Goal: Task Accomplishment & Management: Use online tool/utility

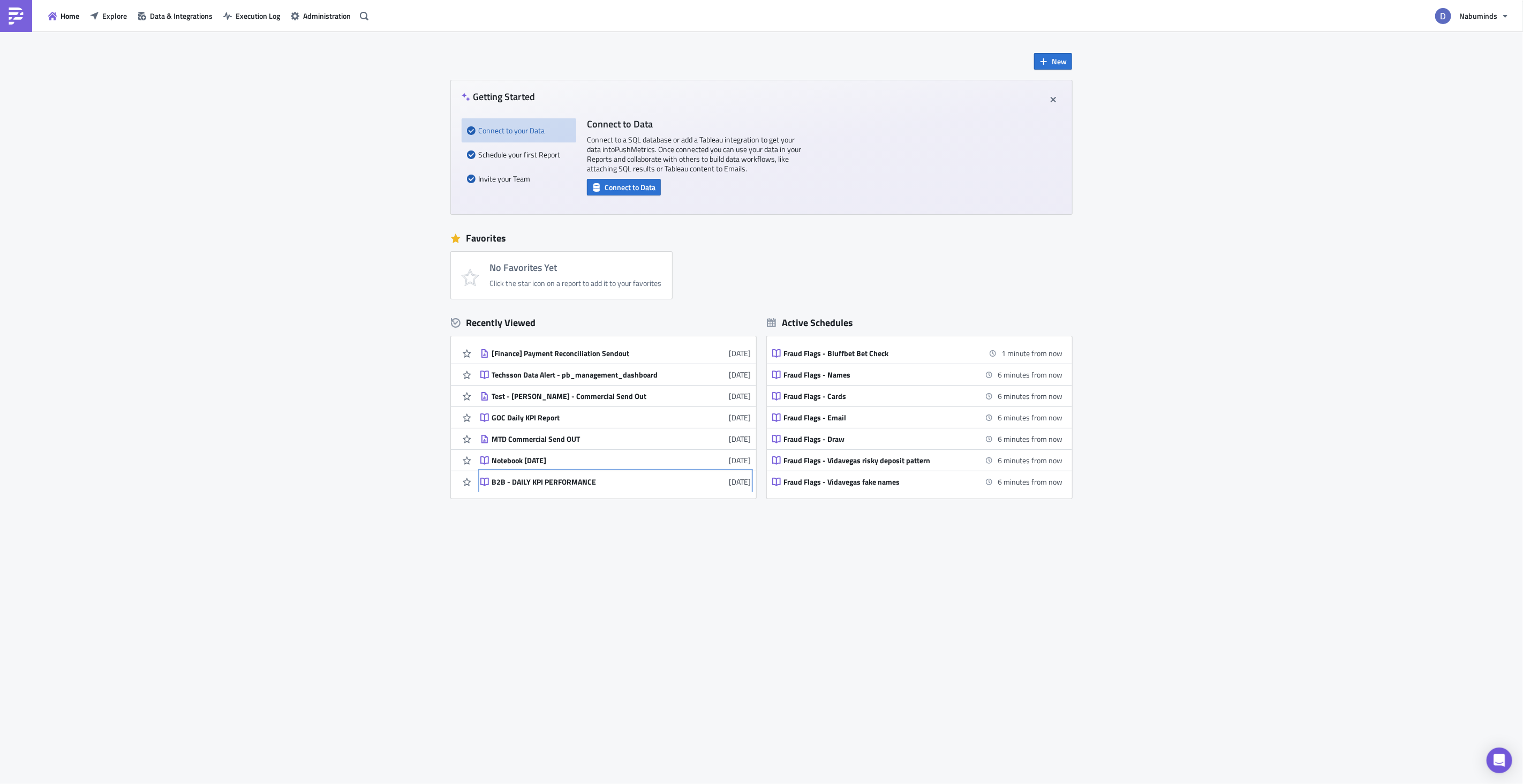
click at [610, 475] on link "B2B - DAILY KPI PERFORMANCE [DATE]" at bounding box center [616, 482] width 271 height 21
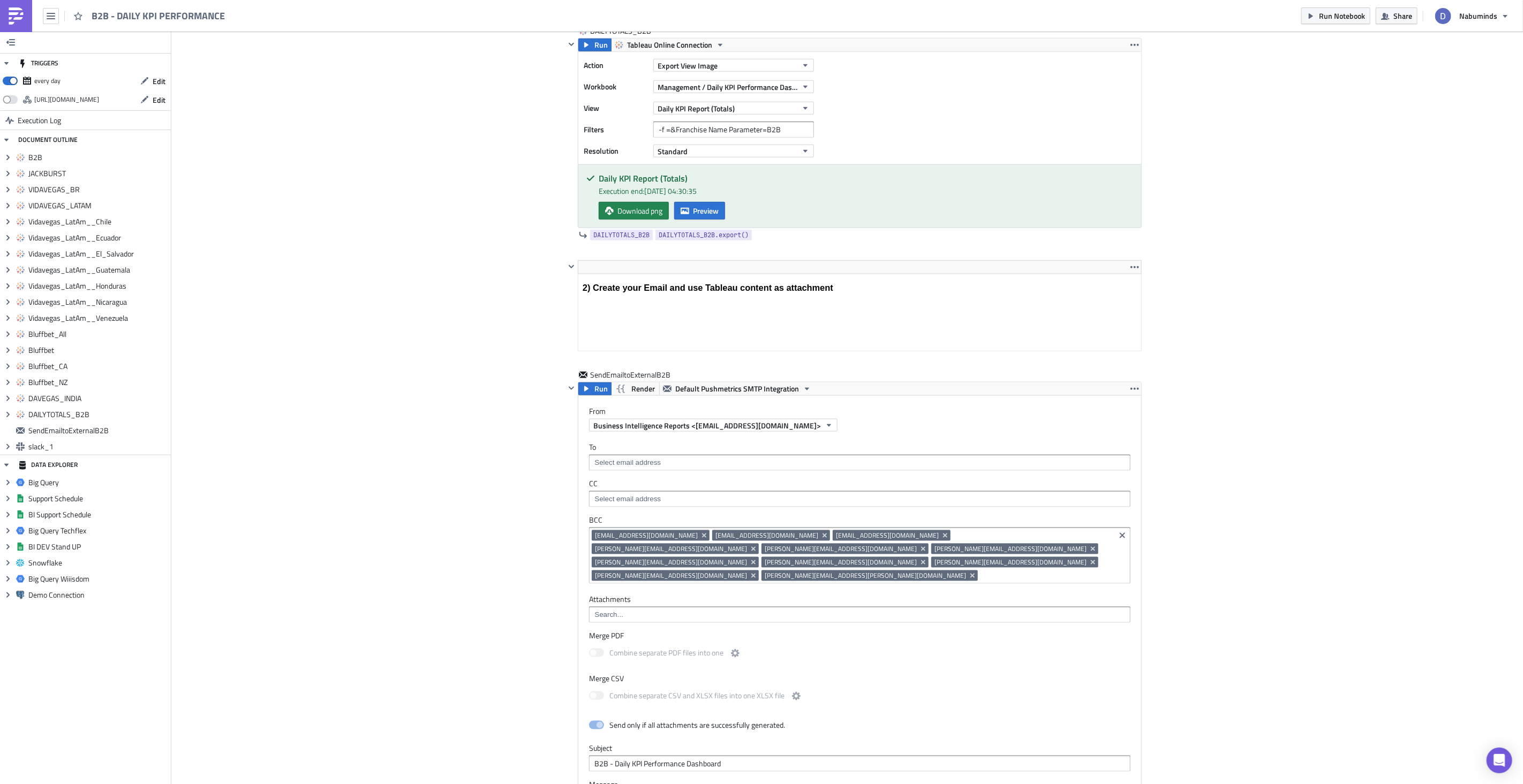
scroll to position [4563, 0]
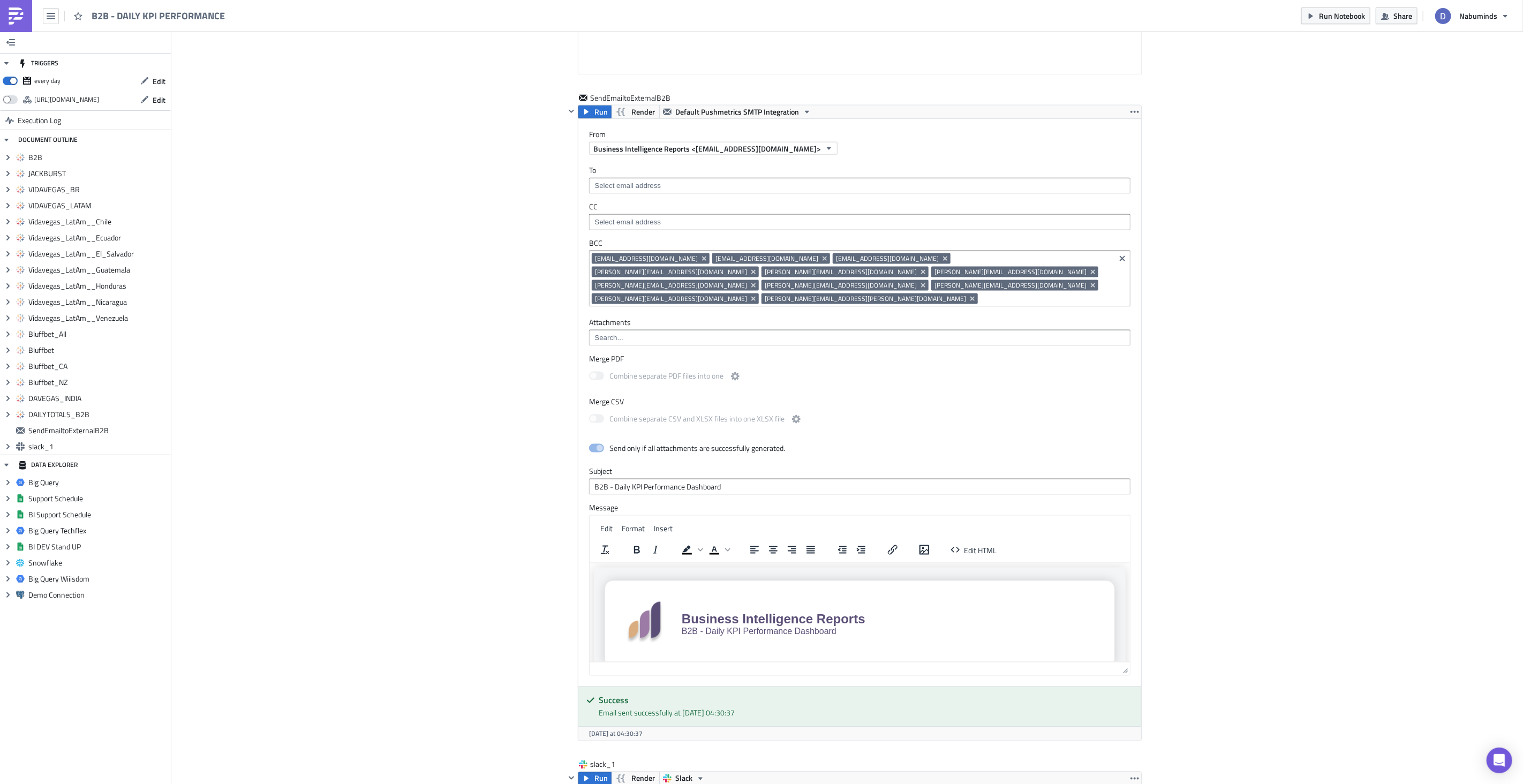
click at [24, 14] on img at bounding box center [16, 16] width 17 height 17
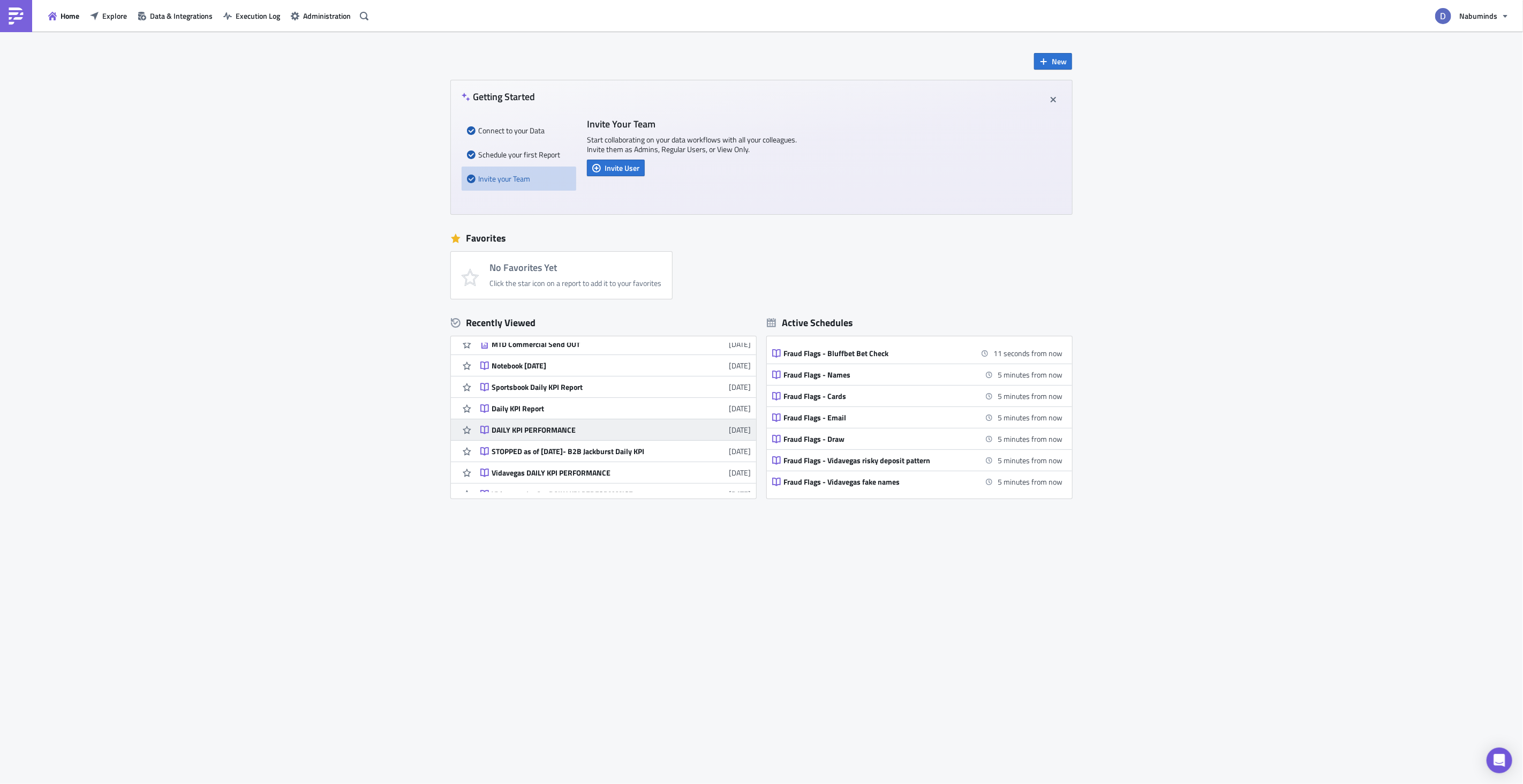
scroll to position [131, 0]
click at [564, 417] on div "DAILY KPI PERFORMANCE" at bounding box center [585, 416] width 187 height 10
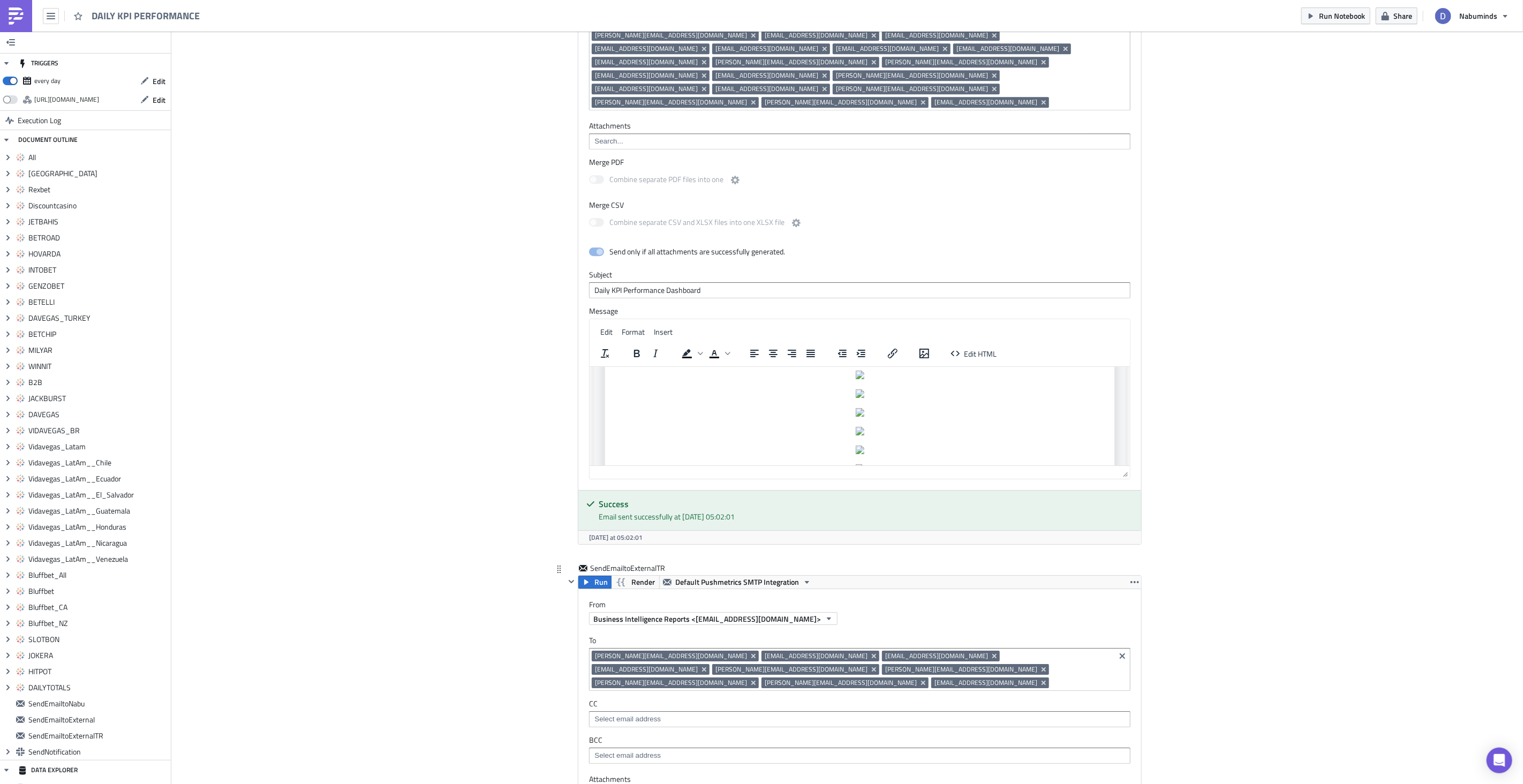
scroll to position [9630, 0]
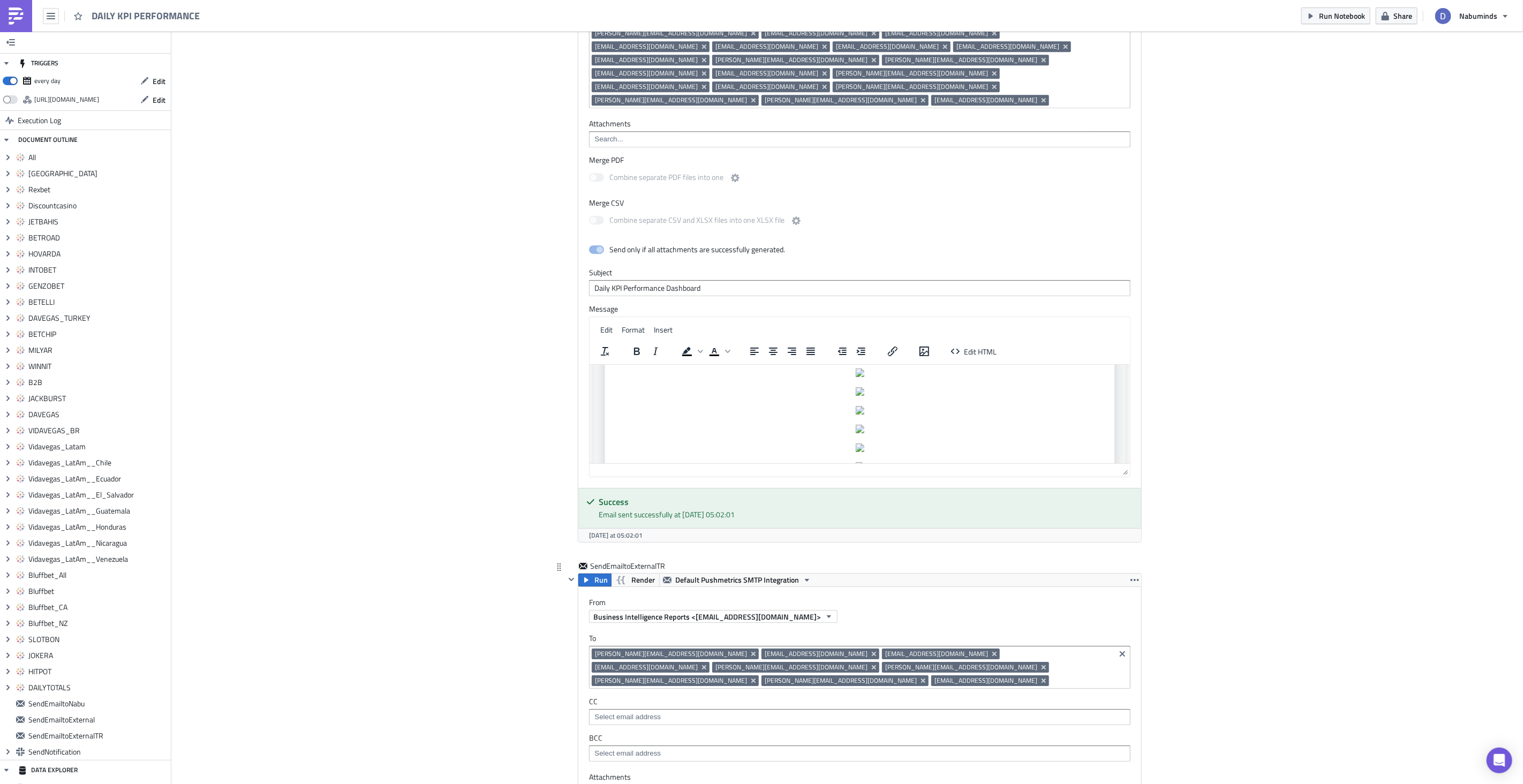
click at [1052, 675] on input at bounding box center [1082, 680] width 61 height 11
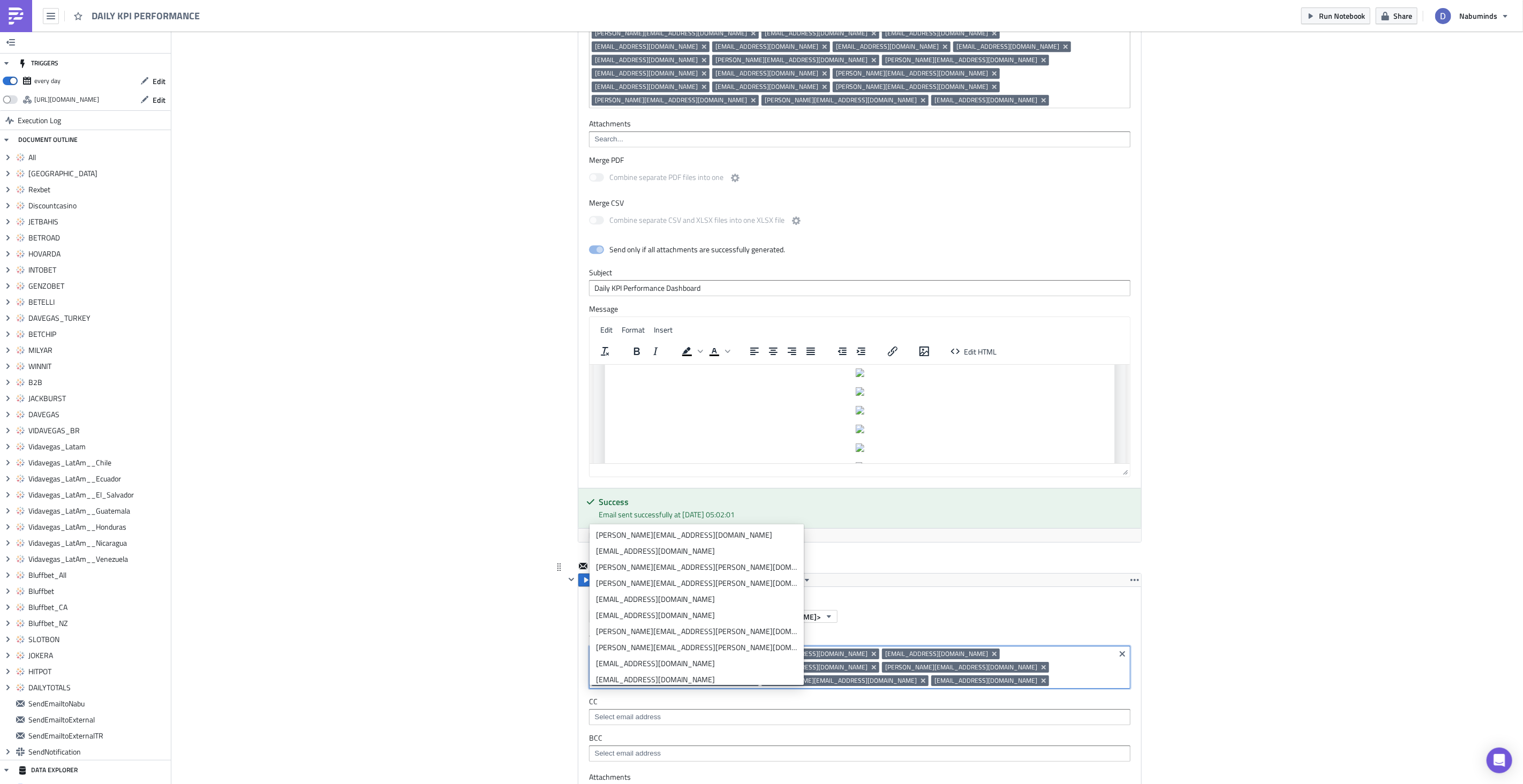
click at [1052, 675] on input at bounding box center [1082, 680] width 61 height 11
click at [1078, 712] on input at bounding box center [859, 717] width 535 height 11
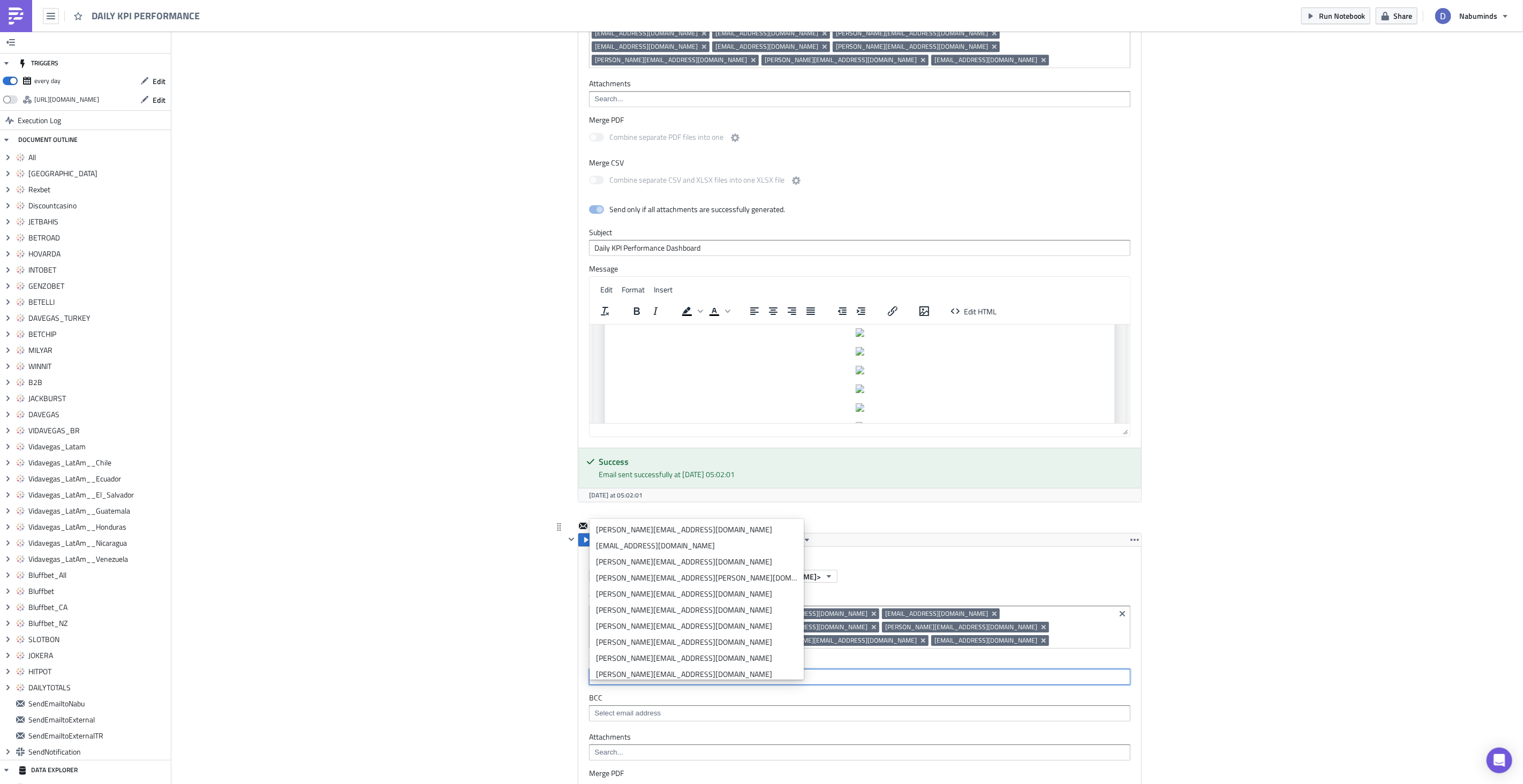
scroll to position [9675, 0]
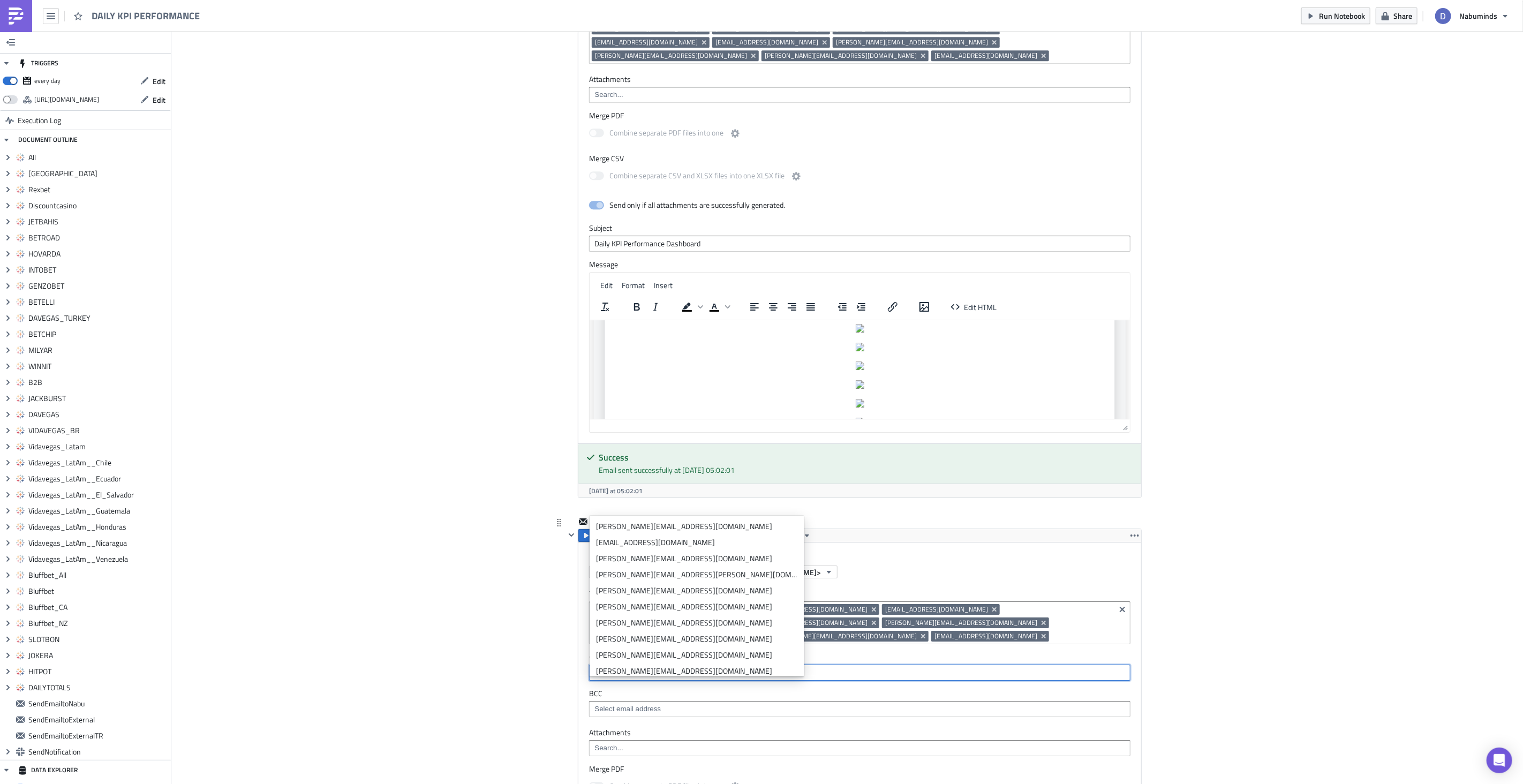
click at [1052, 631] on input at bounding box center [1082, 636] width 61 height 11
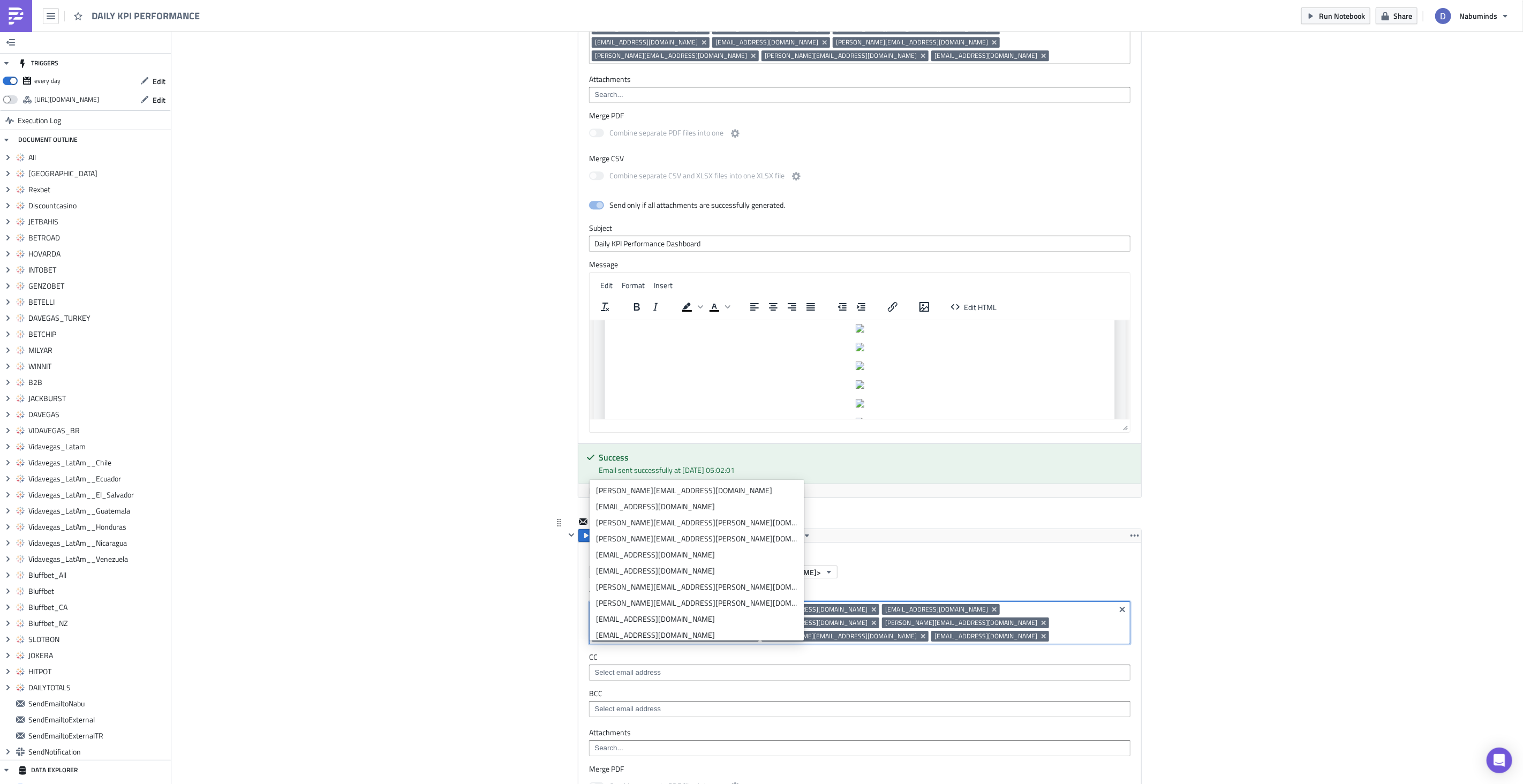
paste input "[PERSON_NAME][EMAIL_ADDRESS][DOMAIN_NAME]"
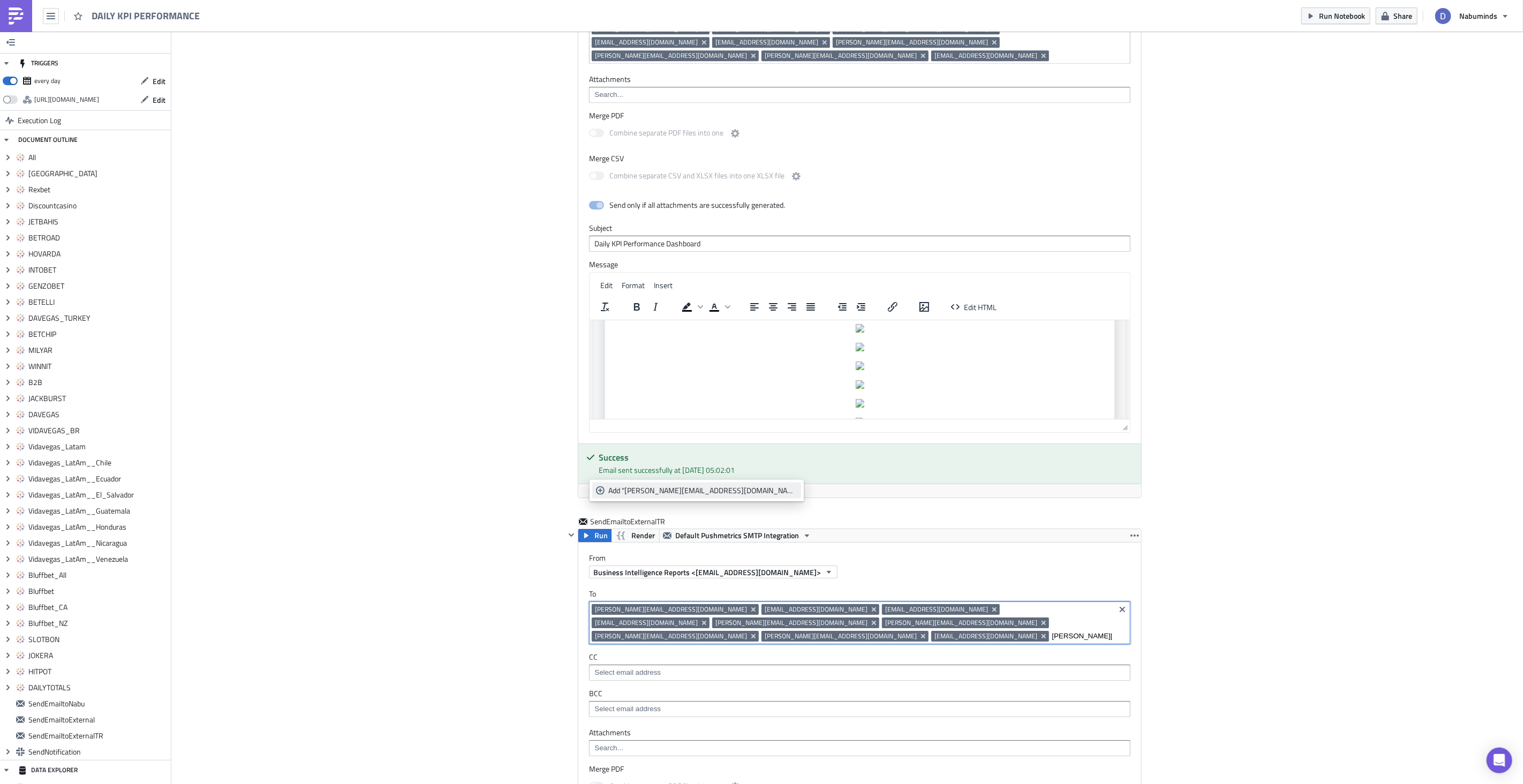
type input "[PERSON_NAME][EMAIL_ADDRESS][DOMAIN_NAME]"
click at [671, 495] on link "Add "[PERSON_NAME][EMAIL_ADDRESS][DOMAIN_NAME]"" at bounding box center [696, 490] width 209 height 16
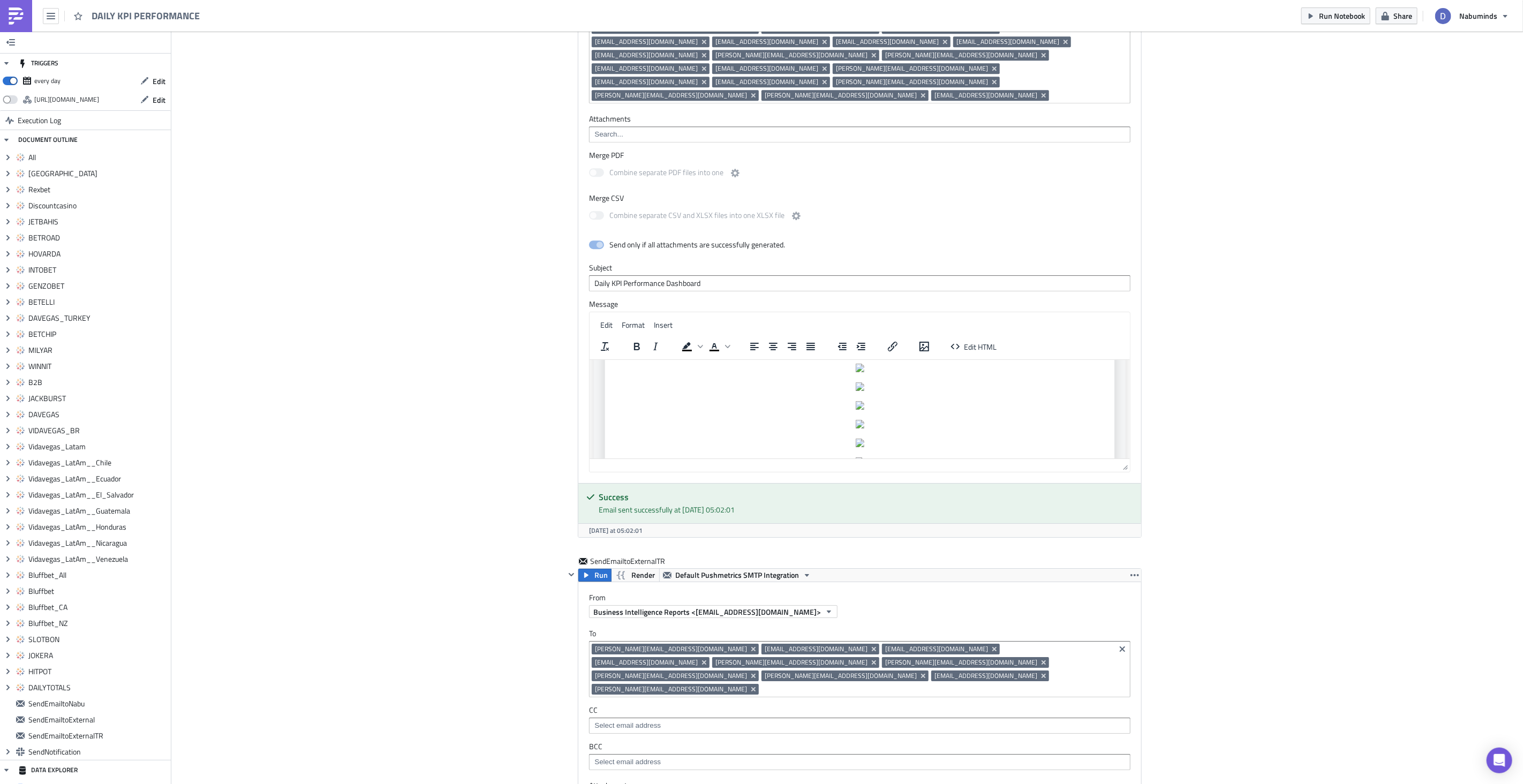
scroll to position [9637, 0]
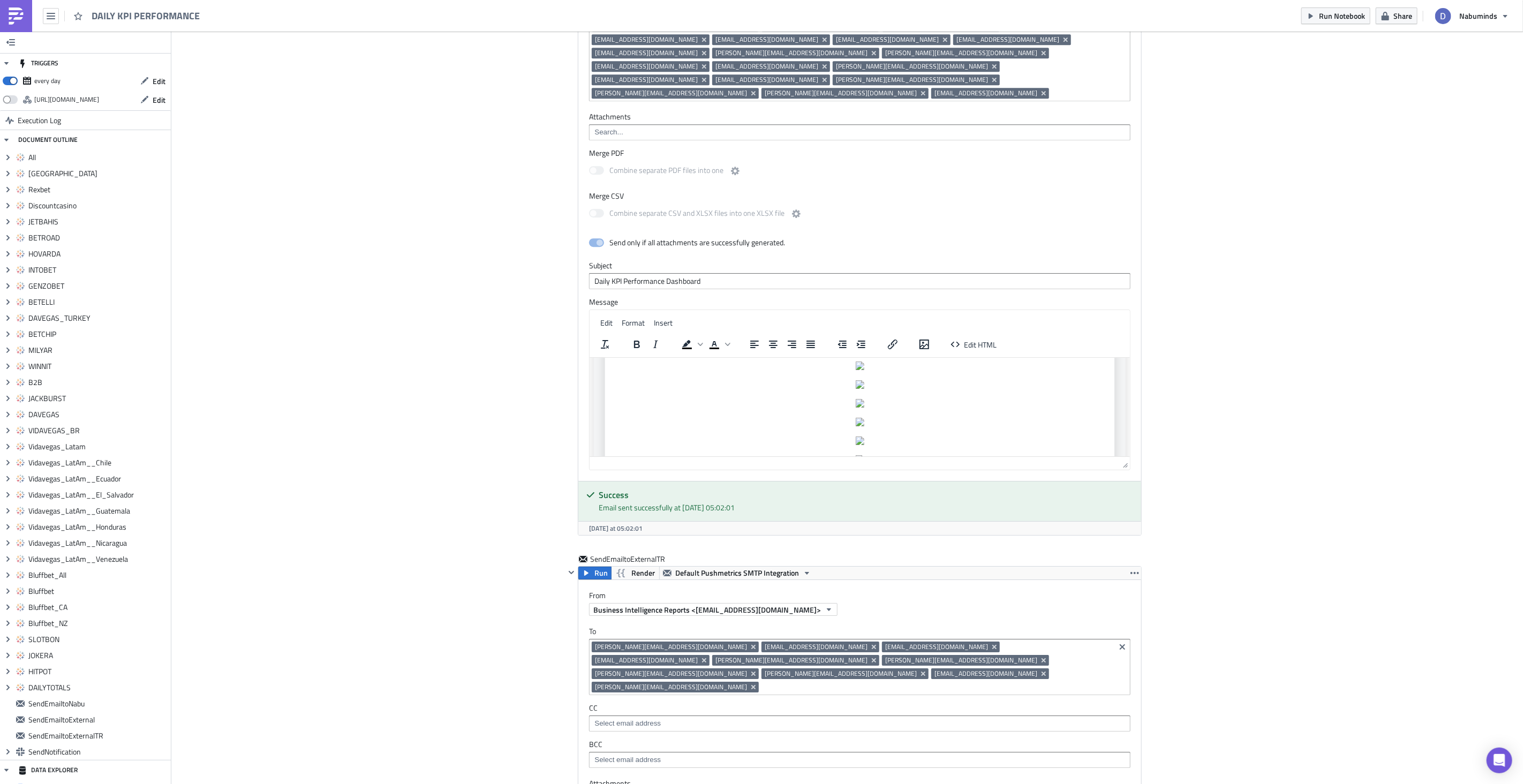
click at [12, 20] on img at bounding box center [16, 16] width 17 height 17
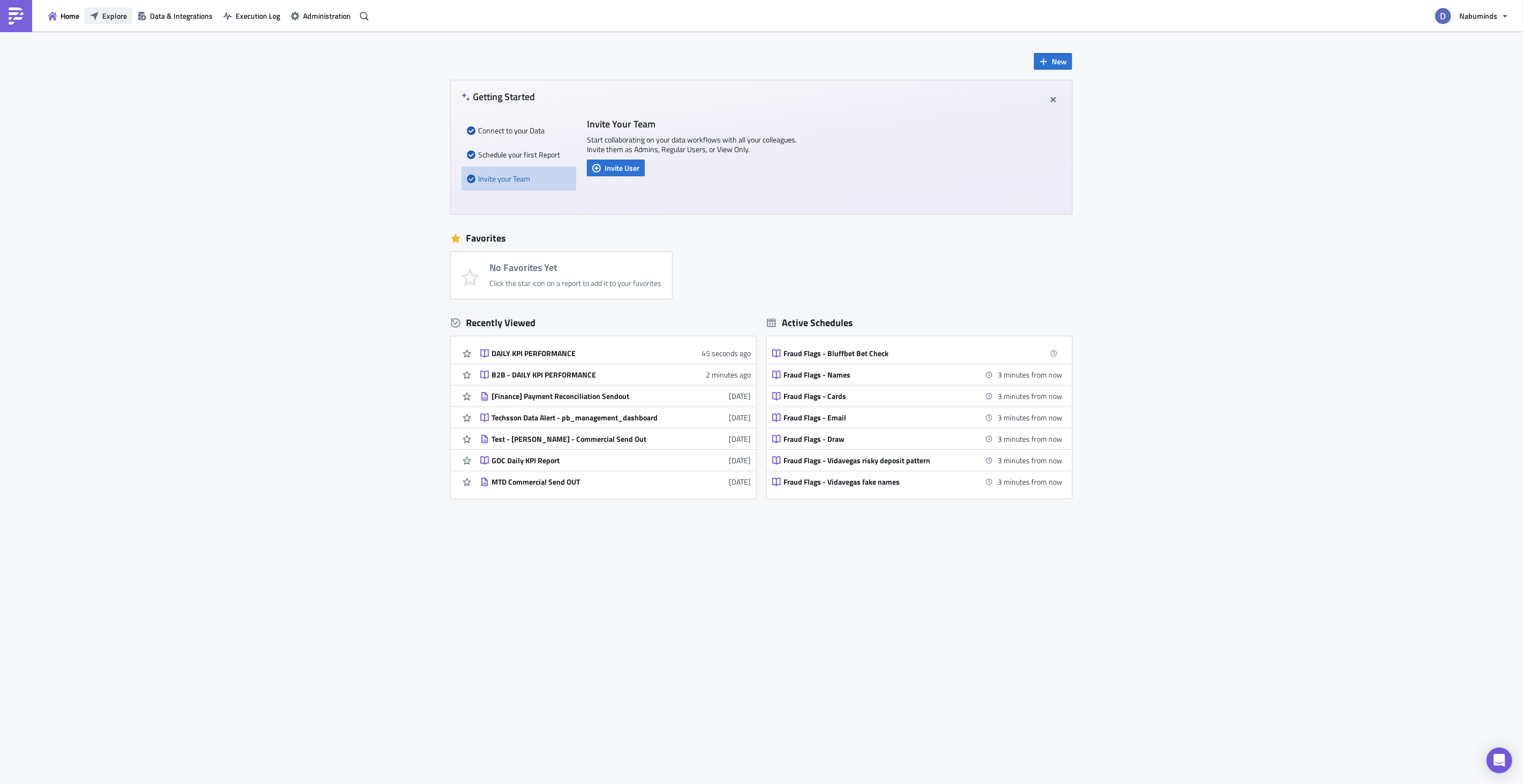
click at [114, 19] on span "Explore" at bounding box center [115, 15] width 24 height 11
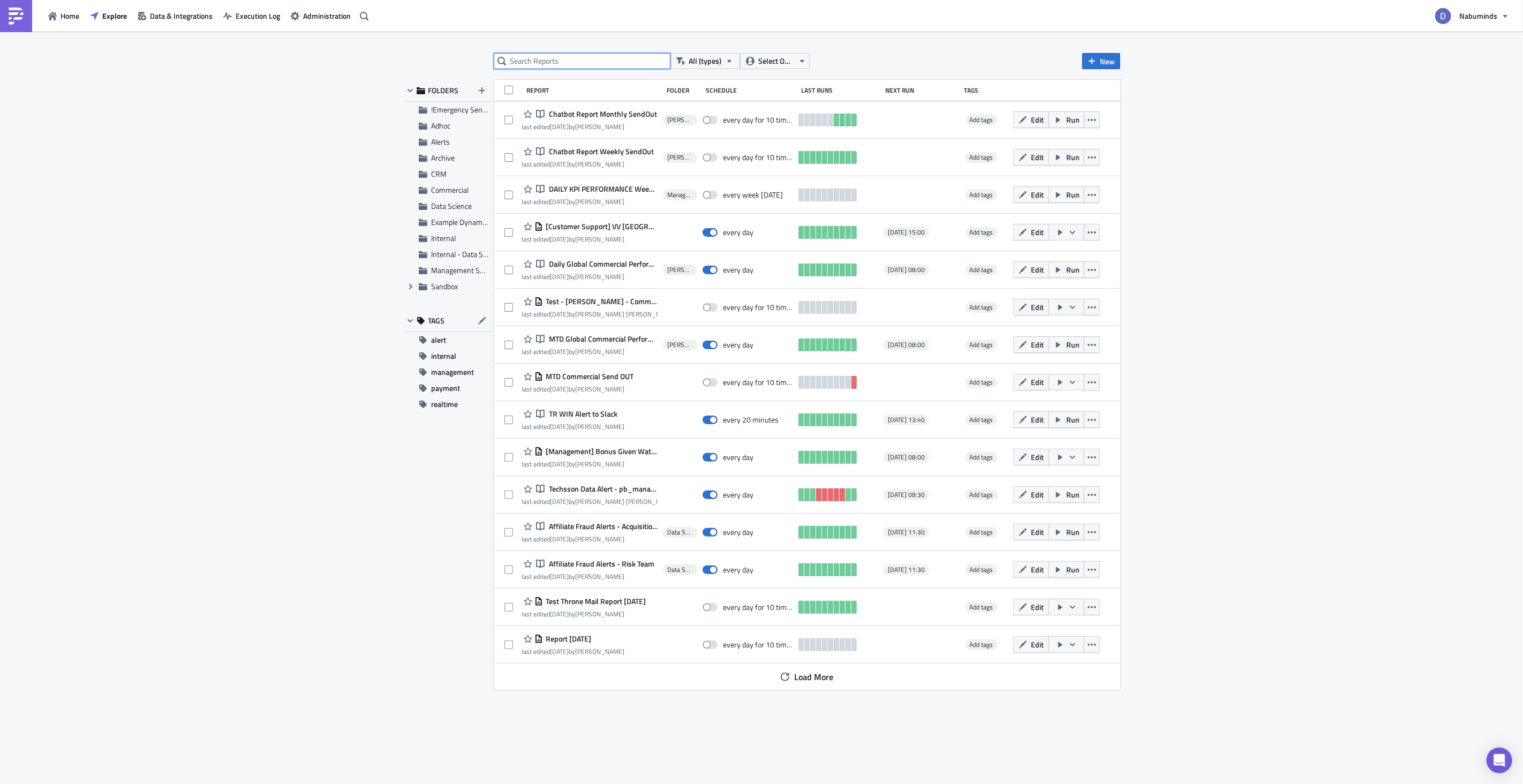
click at [537, 64] on input "text" at bounding box center [582, 61] width 177 height 16
type input "weekly"
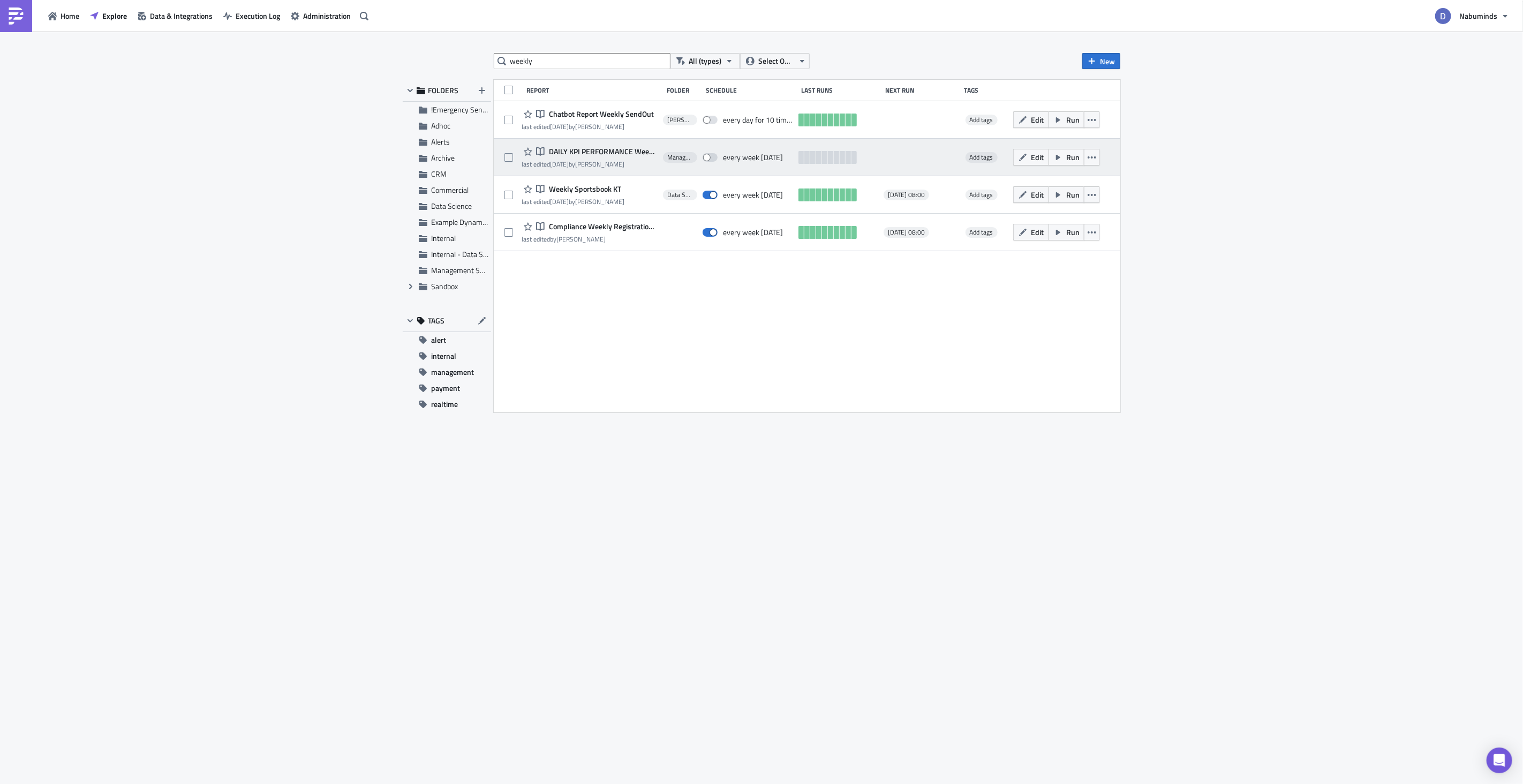
click at [569, 160] on time "[DATE]" at bounding box center [559, 164] width 19 height 10
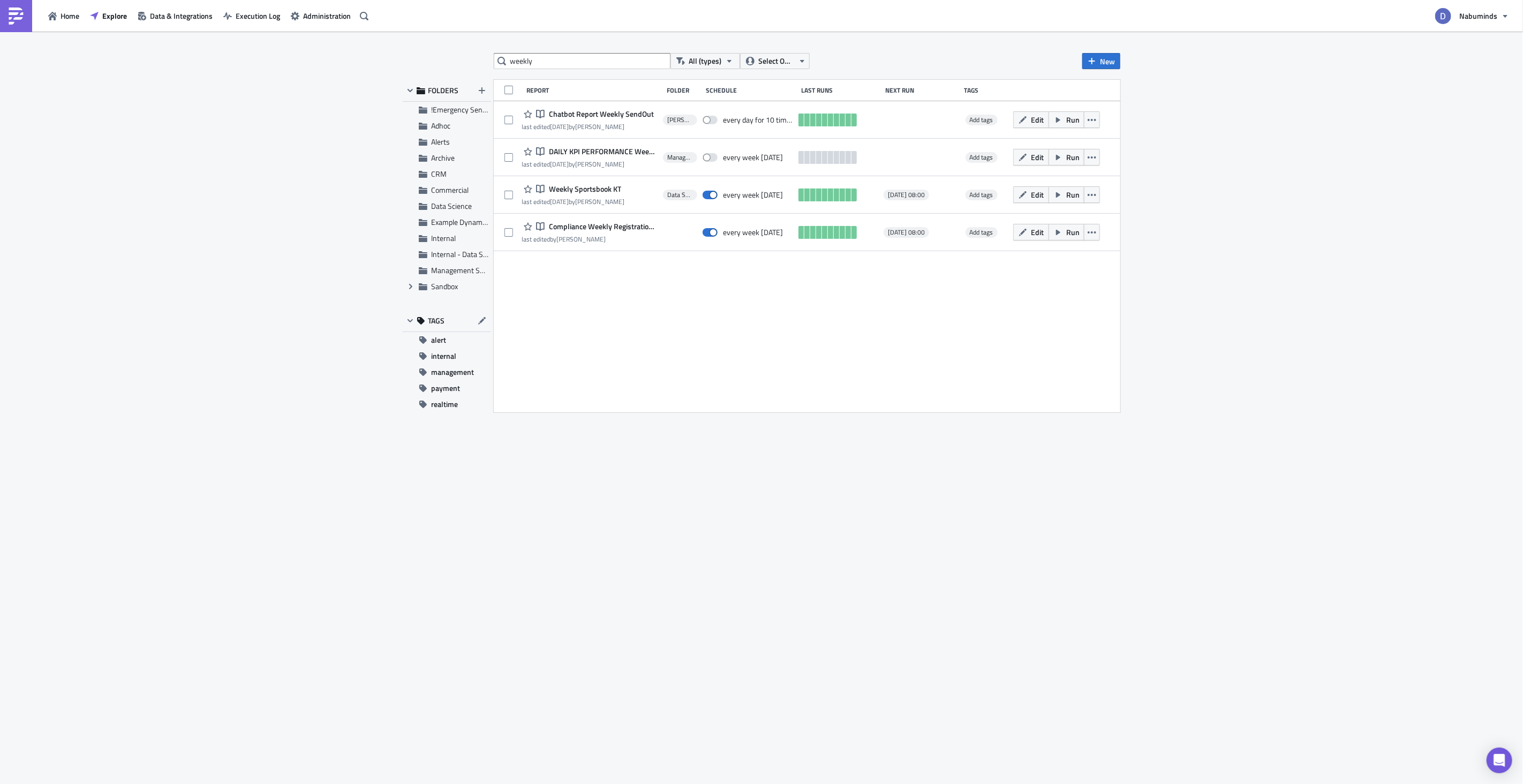
click at [1025, 158] on icon "button" at bounding box center [1022, 157] width 8 height 8
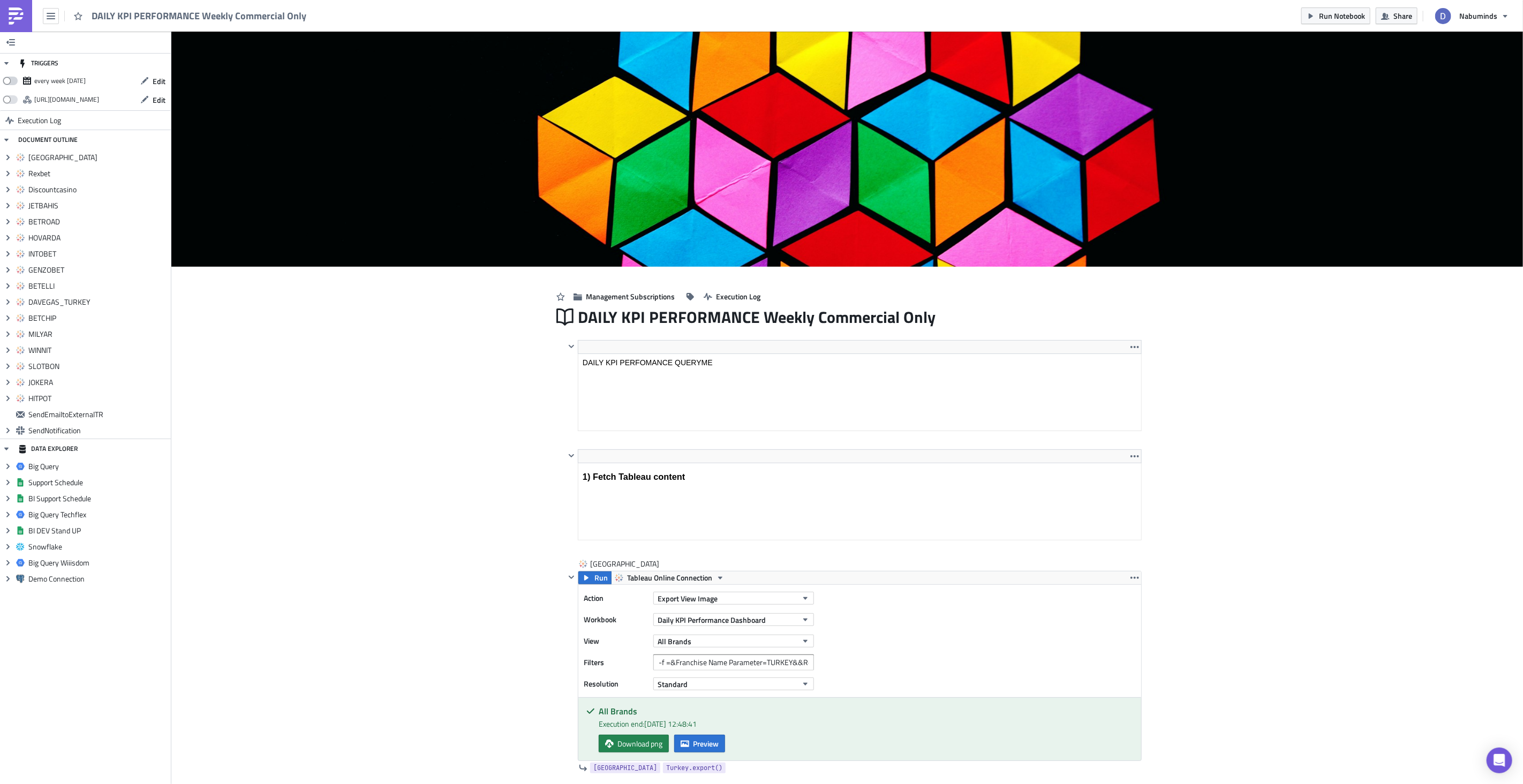
click at [12, 81] on span at bounding box center [10, 81] width 15 height 8
click at [12, 81] on input "checkbox" at bounding box center [8, 78] width 7 height 7
checkbox input "true"
click at [158, 82] on span "Edit" at bounding box center [159, 81] width 13 height 11
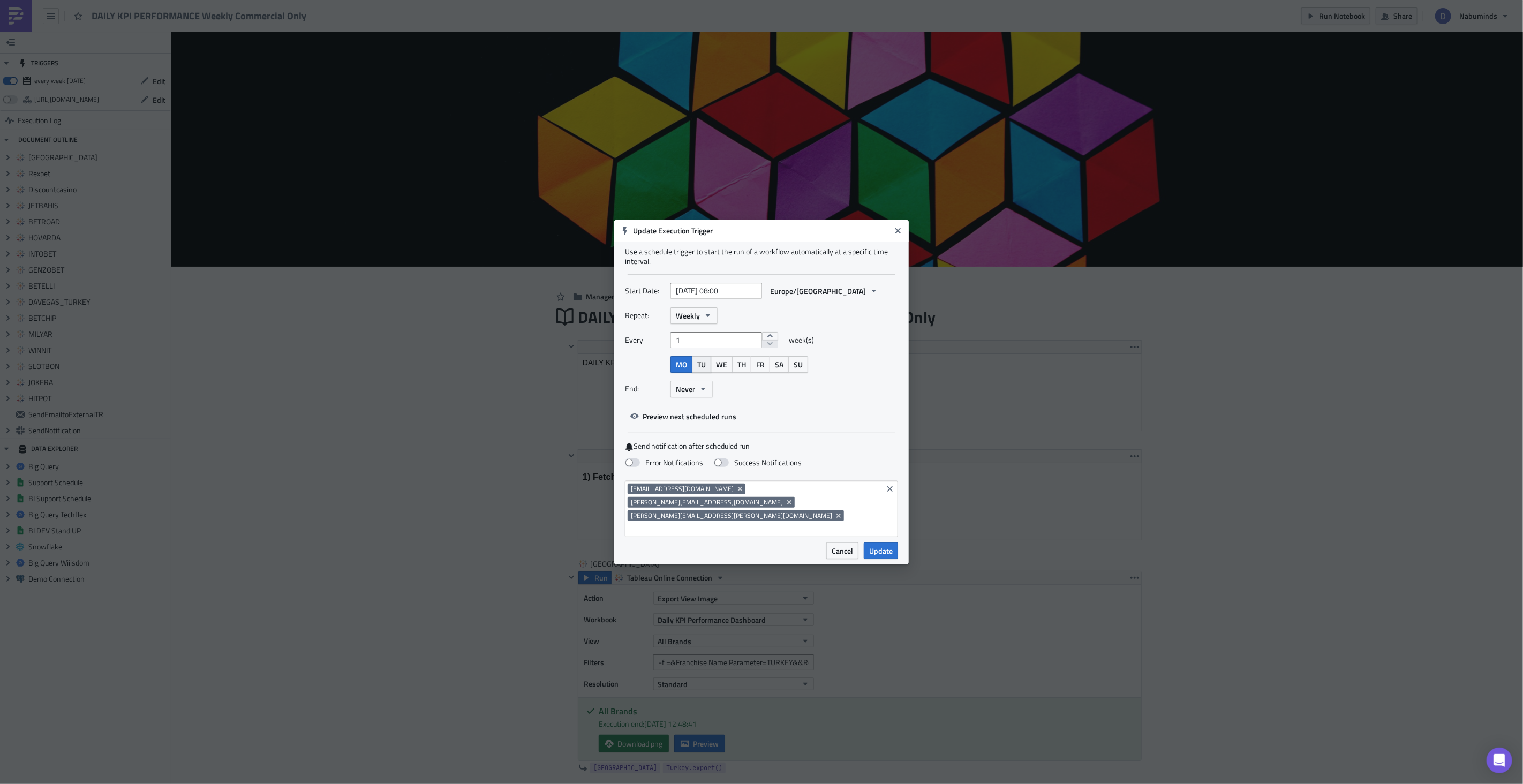
click at [697, 370] on span "TU" at bounding box center [701, 364] width 8 height 11
drag, startPoint x: 717, startPoint y: 379, endPoint x: 725, endPoint y: 379, distance: 8.0
click at [718, 370] on span "WE" at bounding box center [721, 364] width 11 height 11
click at [722, 370] on span "WE" at bounding box center [721, 364] width 11 height 11
click at [698, 373] on button "TU" at bounding box center [702, 365] width 19 height 17
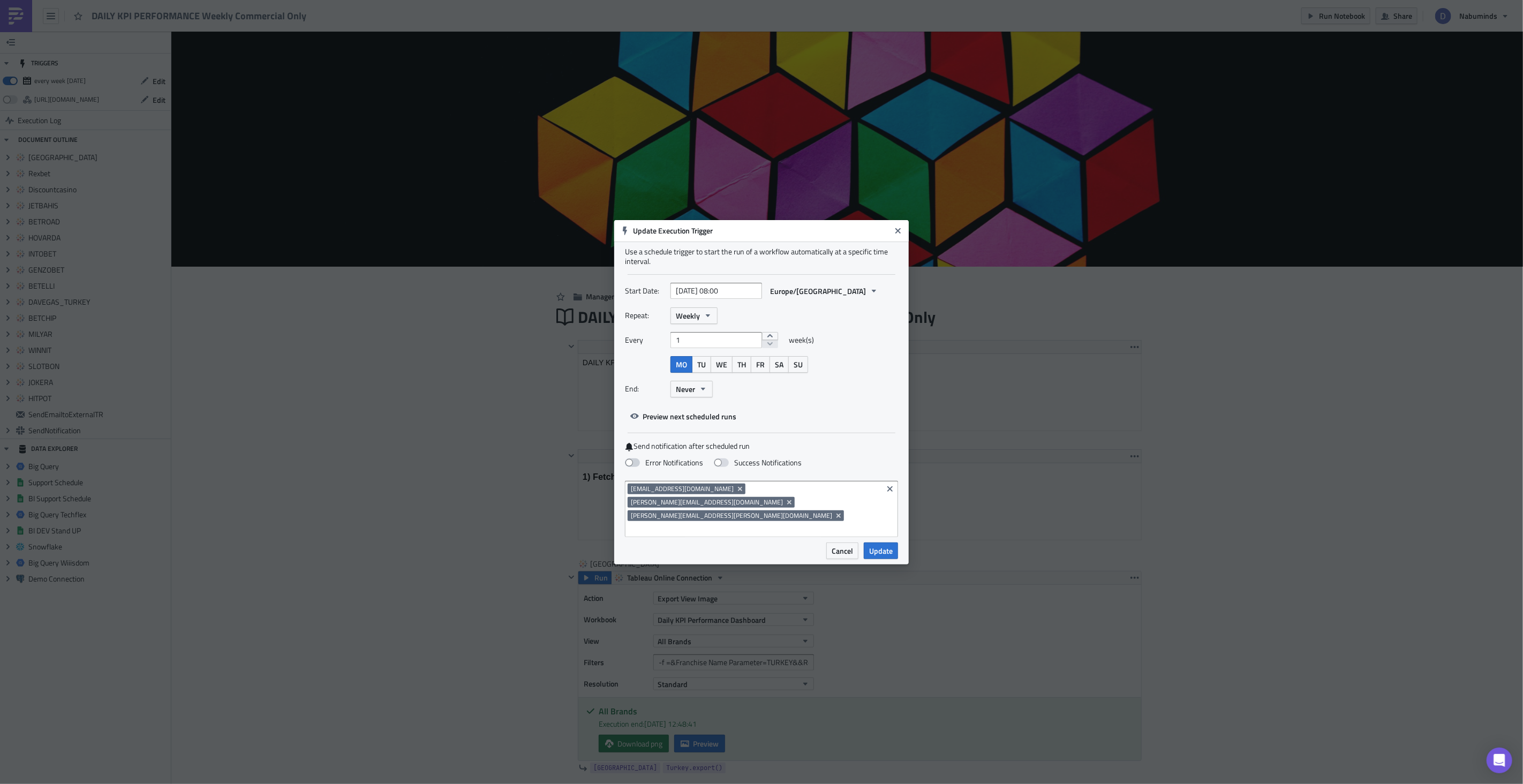
drag, startPoint x: 636, startPoint y: 473, endPoint x: 649, endPoint y: 472, distance: 13.0
click at [636, 467] on span at bounding box center [632, 463] width 15 height 8
click at [9, 8] on input "Error Notifications" at bounding box center [5, 5] width 7 height 7
checkbox input "true"
click at [878, 545] on span "Update" at bounding box center [881, 550] width 24 height 11
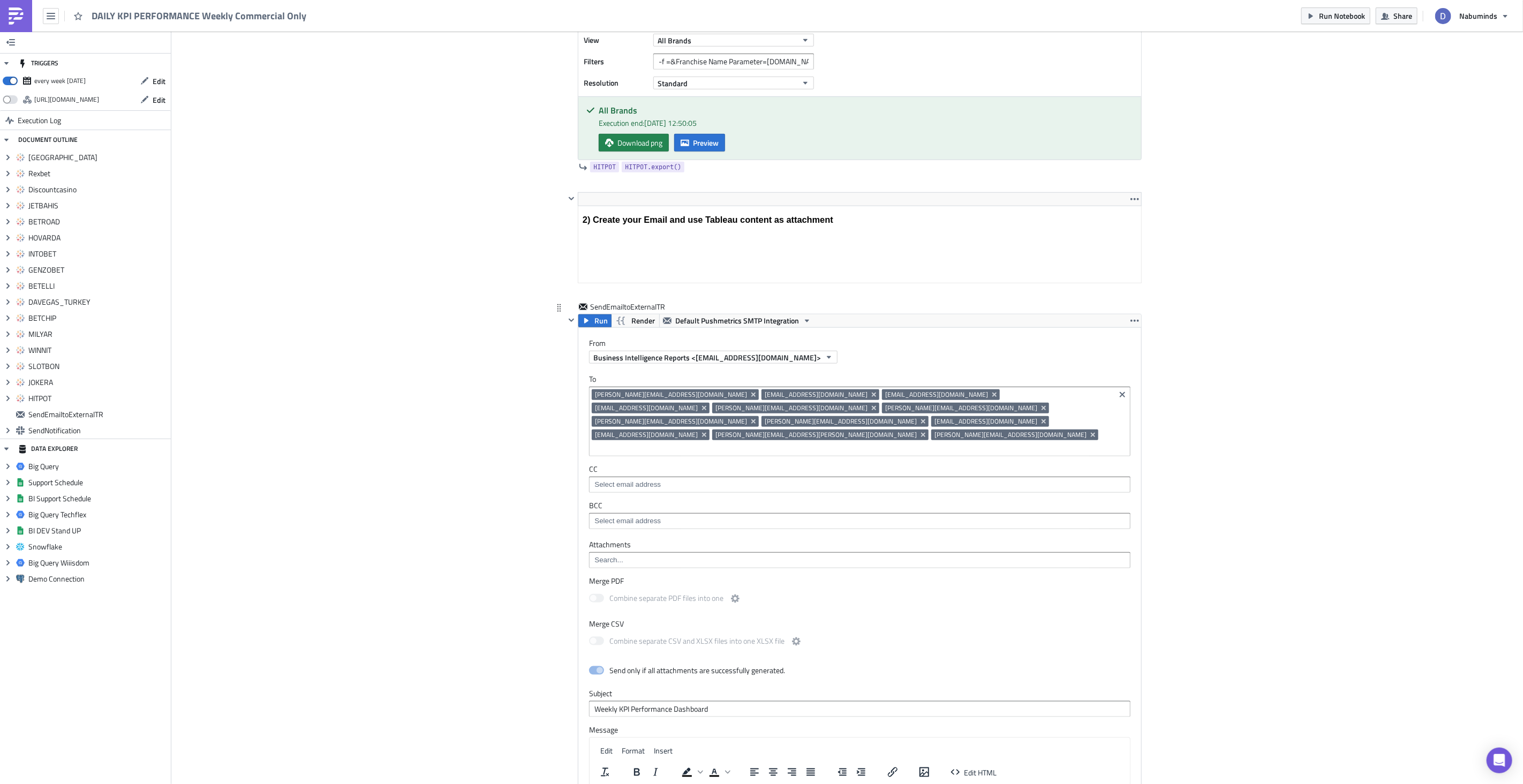
scroll to position [4125, 0]
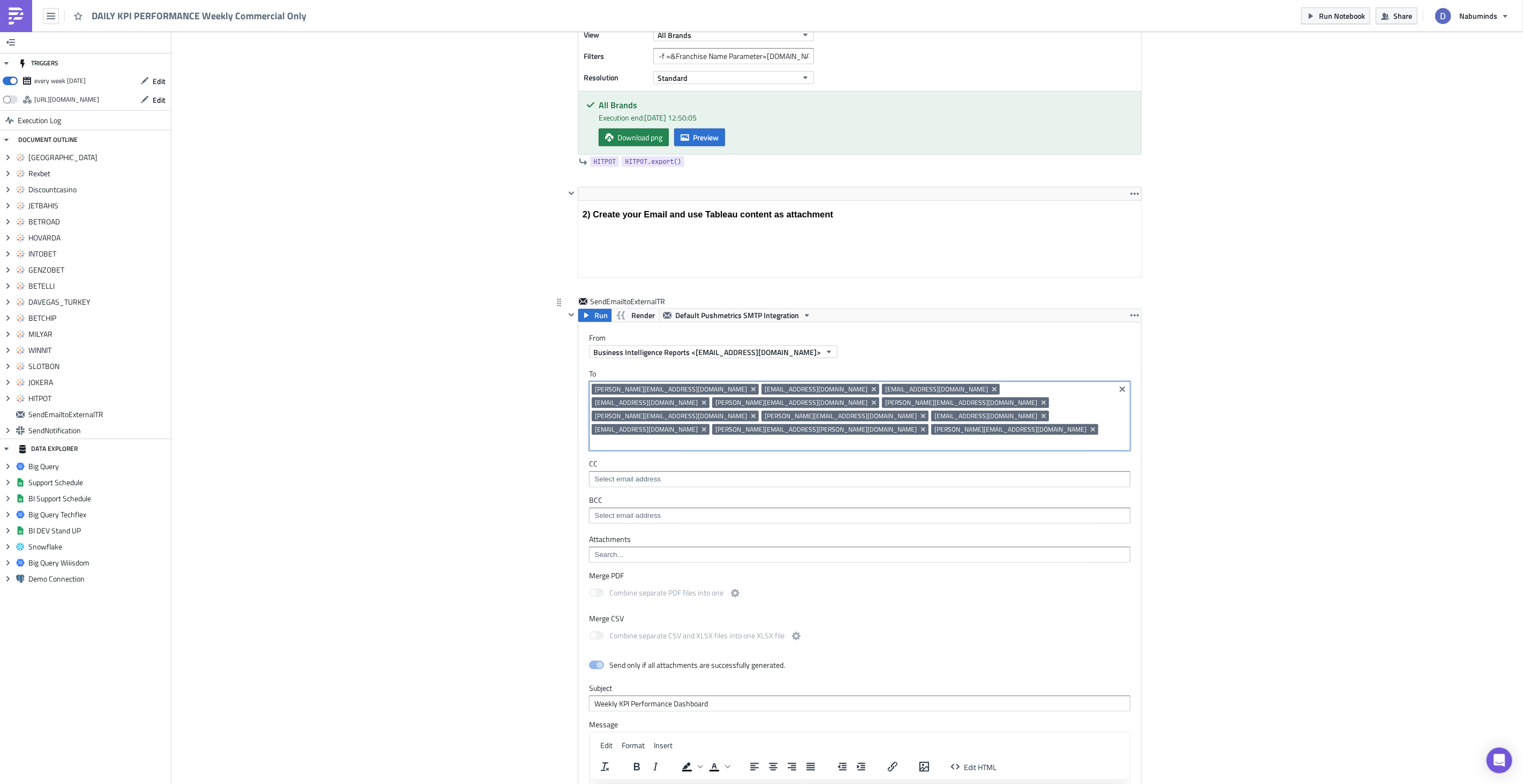
click at [1084, 437] on input at bounding box center [852, 443] width 521 height 11
type input "rebe"
click at [652, 424] on div "[PERSON_NAME][EMAIL_ADDRESS][DOMAIN_NAME]" at bounding box center [684, 426] width 177 height 11
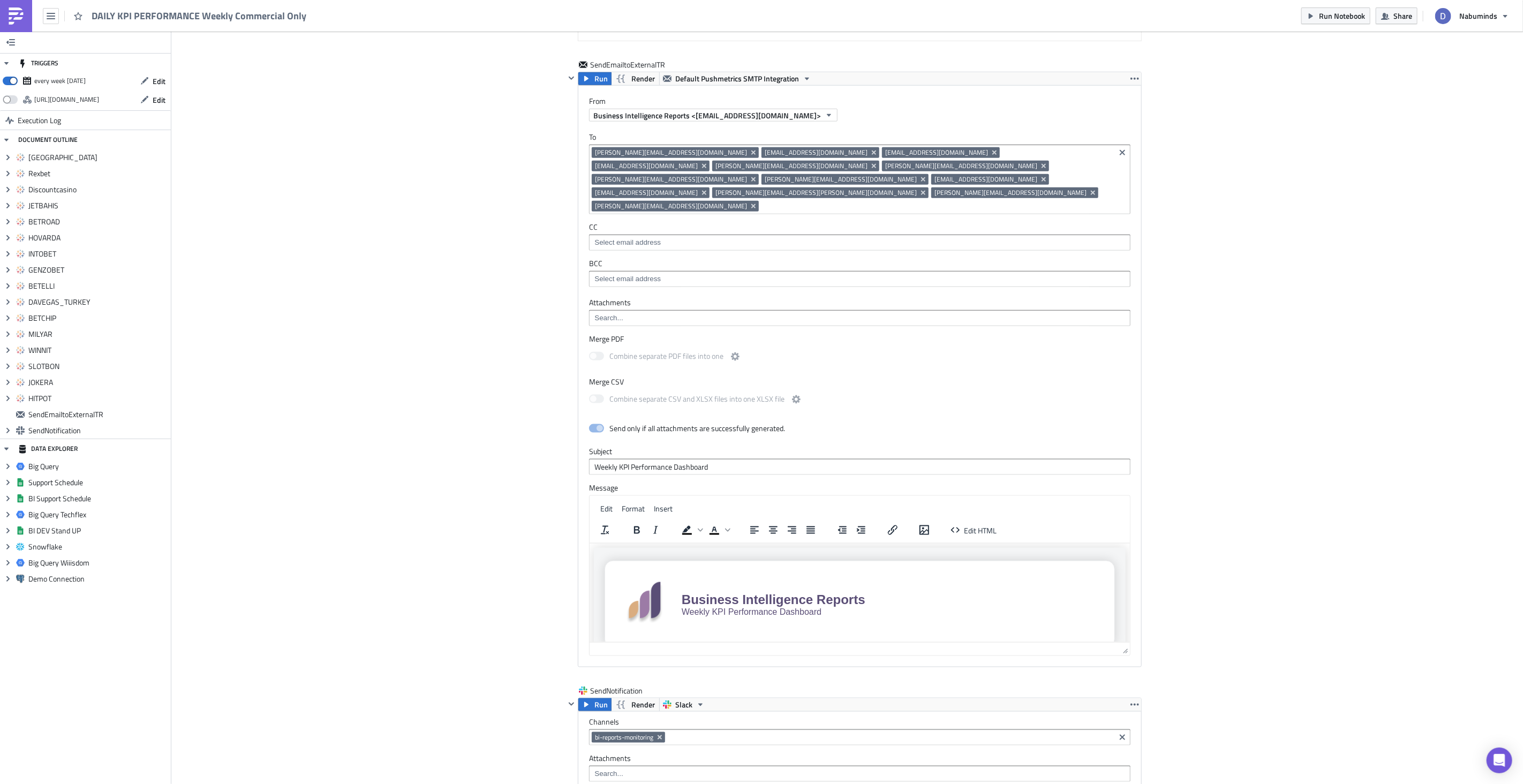
scroll to position [4379, 0]
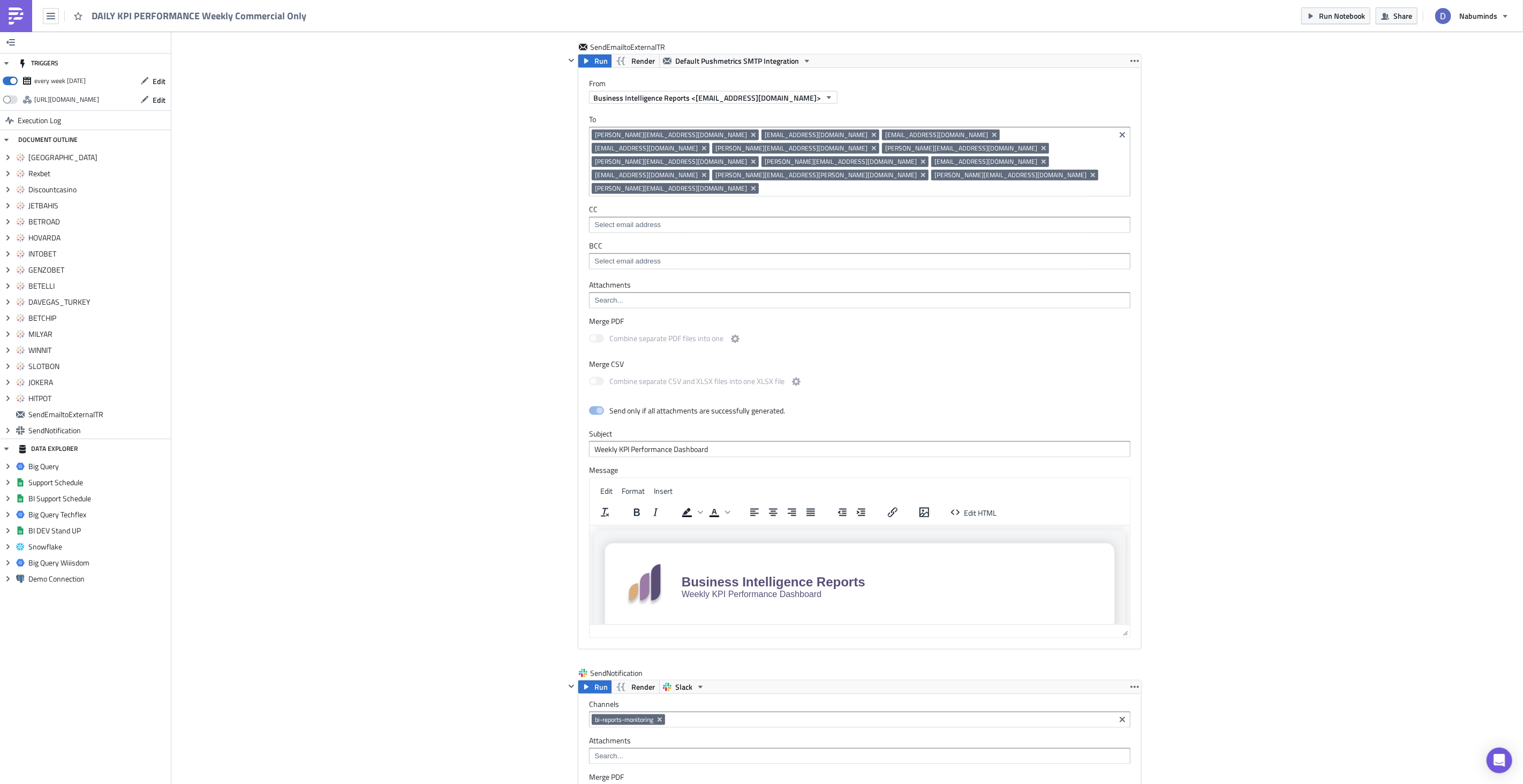
click at [17, 17] on img at bounding box center [16, 16] width 17 height 17
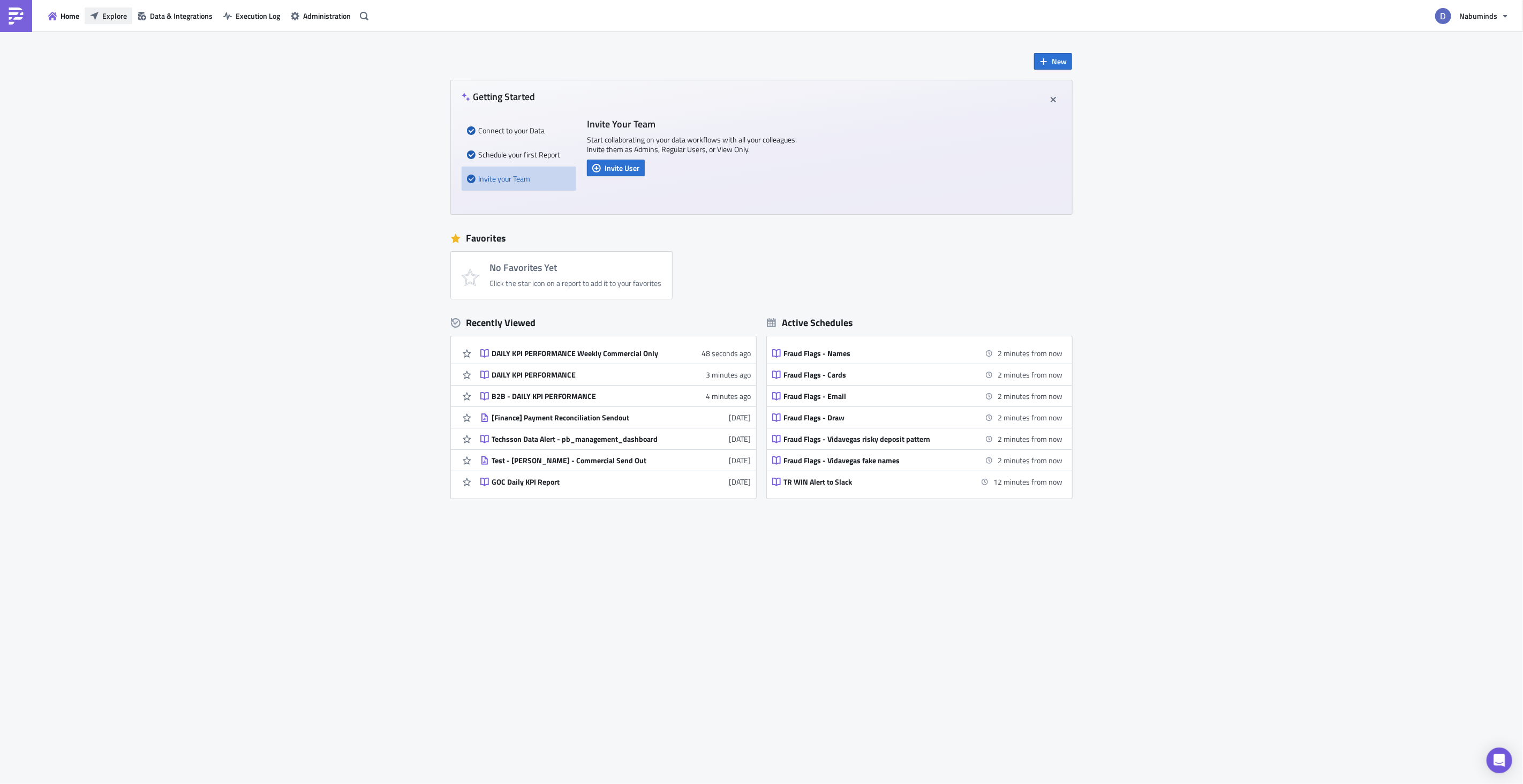
click at [110, 19] on span "Explore" at bounding box center [115, 15] width 24 height 11
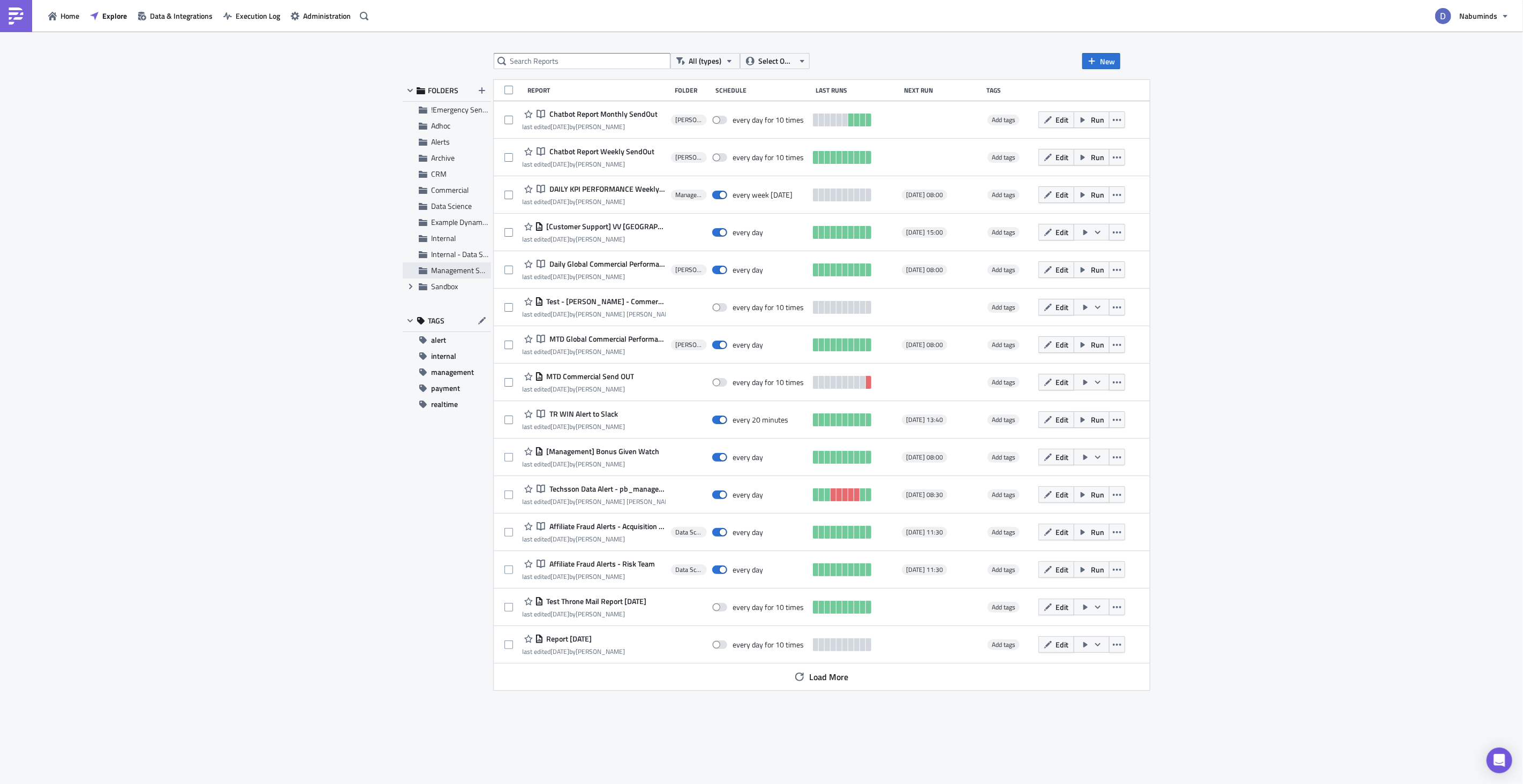
click at [438, 265] on span "Management Subscriptions" at bounding box center [475, 270] width 88 height 11
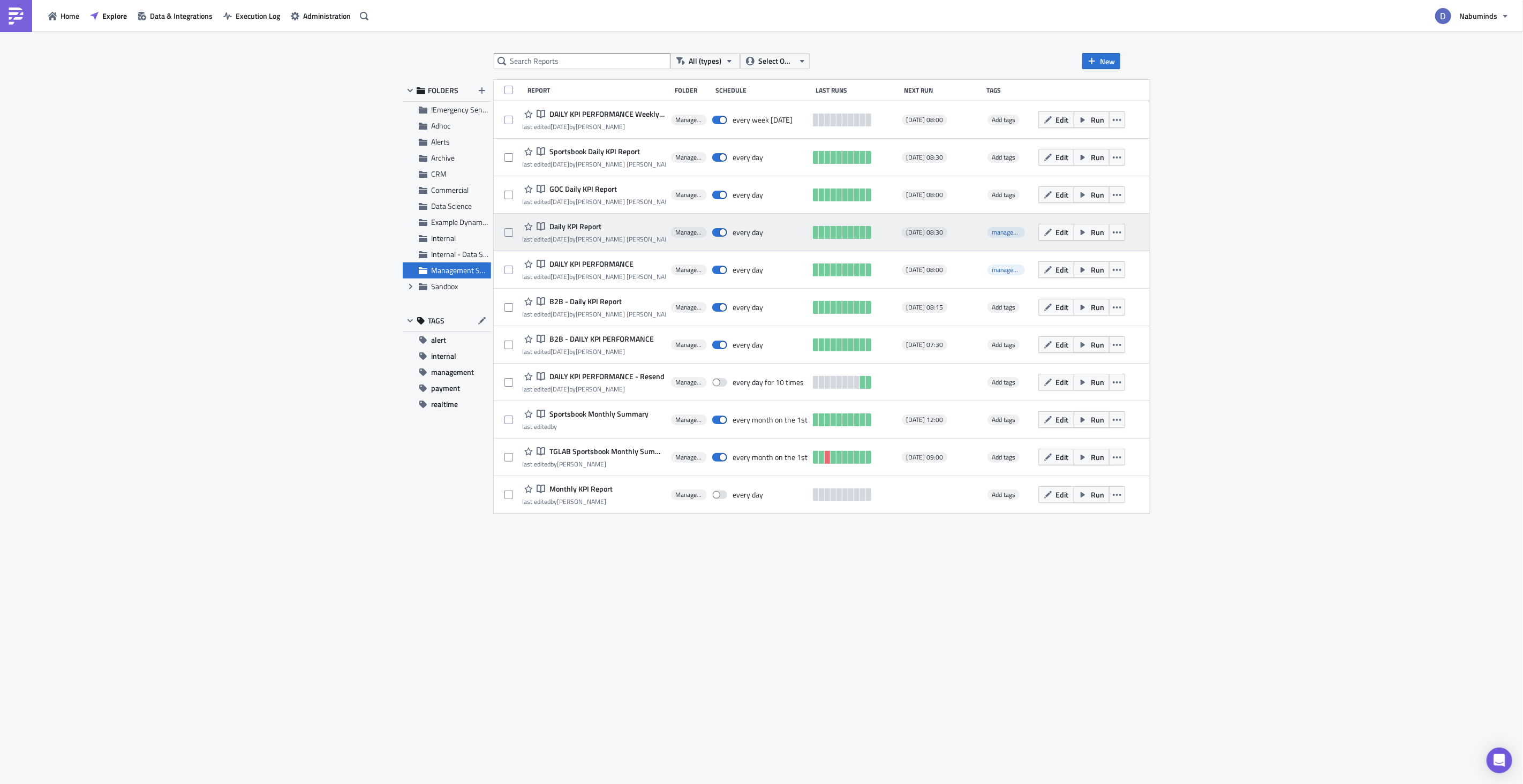
click at [586, 229] on span "Daily KPI Report" at bounding box center [574, 226] width 55 height 10
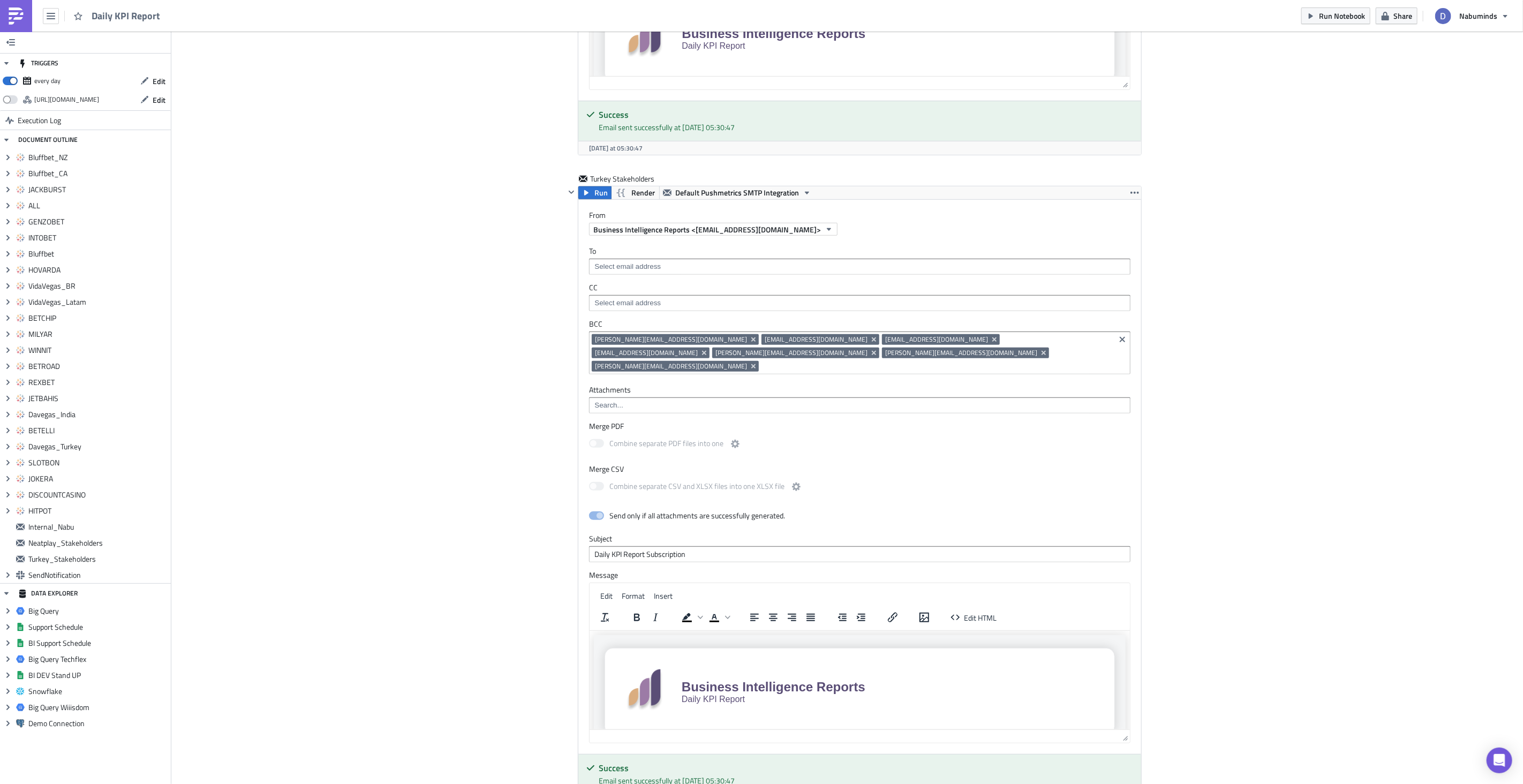
scroll to position [7144, 0]
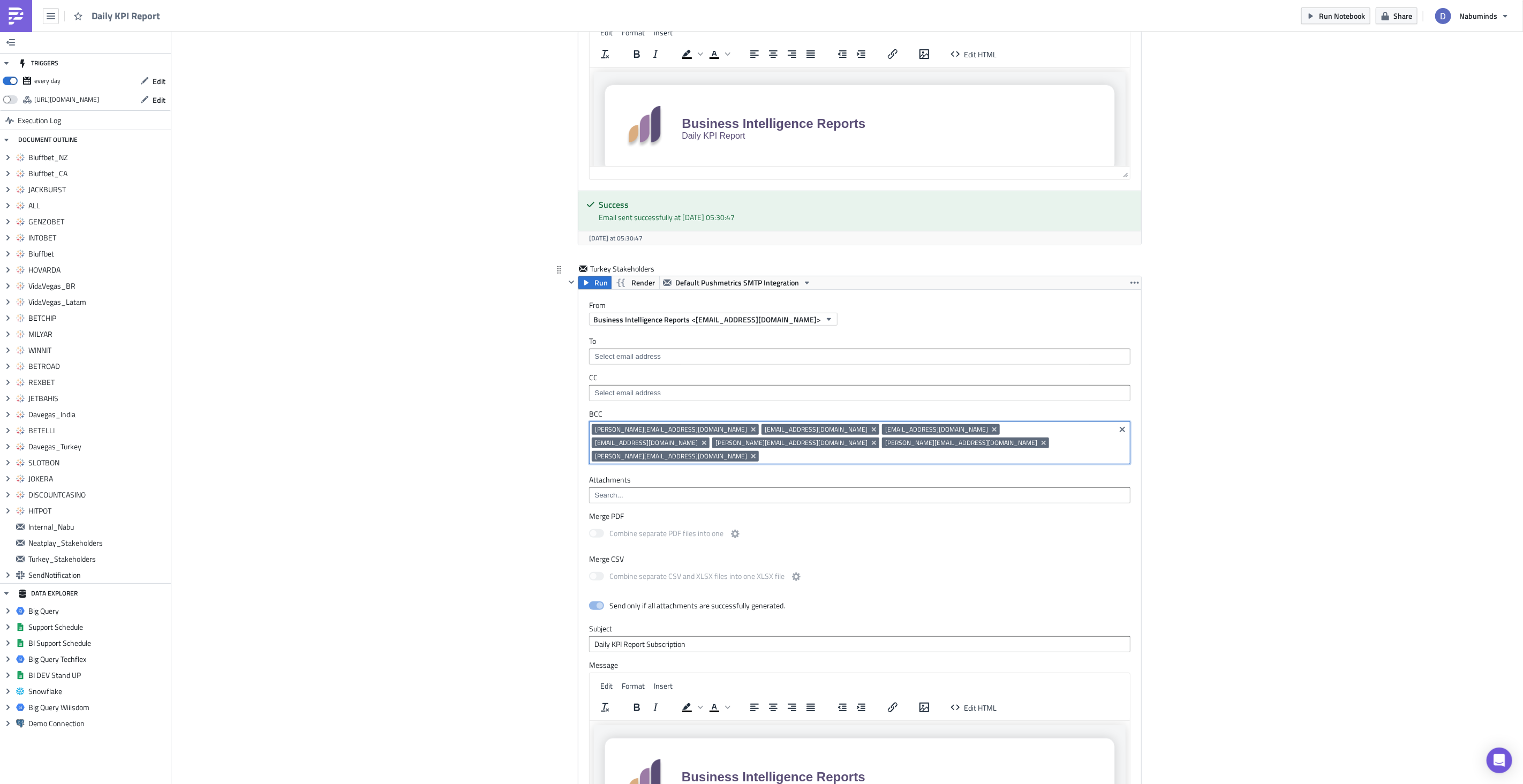
click at [762, 451] on input at bounding box center [937, 456] width 351 height 11
type input "rebecc"
click at [656, 348] on div "[PERSON_NAME][EMAIL_ADDRESS][DOMAIN_NAME]" at bounding box center [684, 347] width 177 height 11
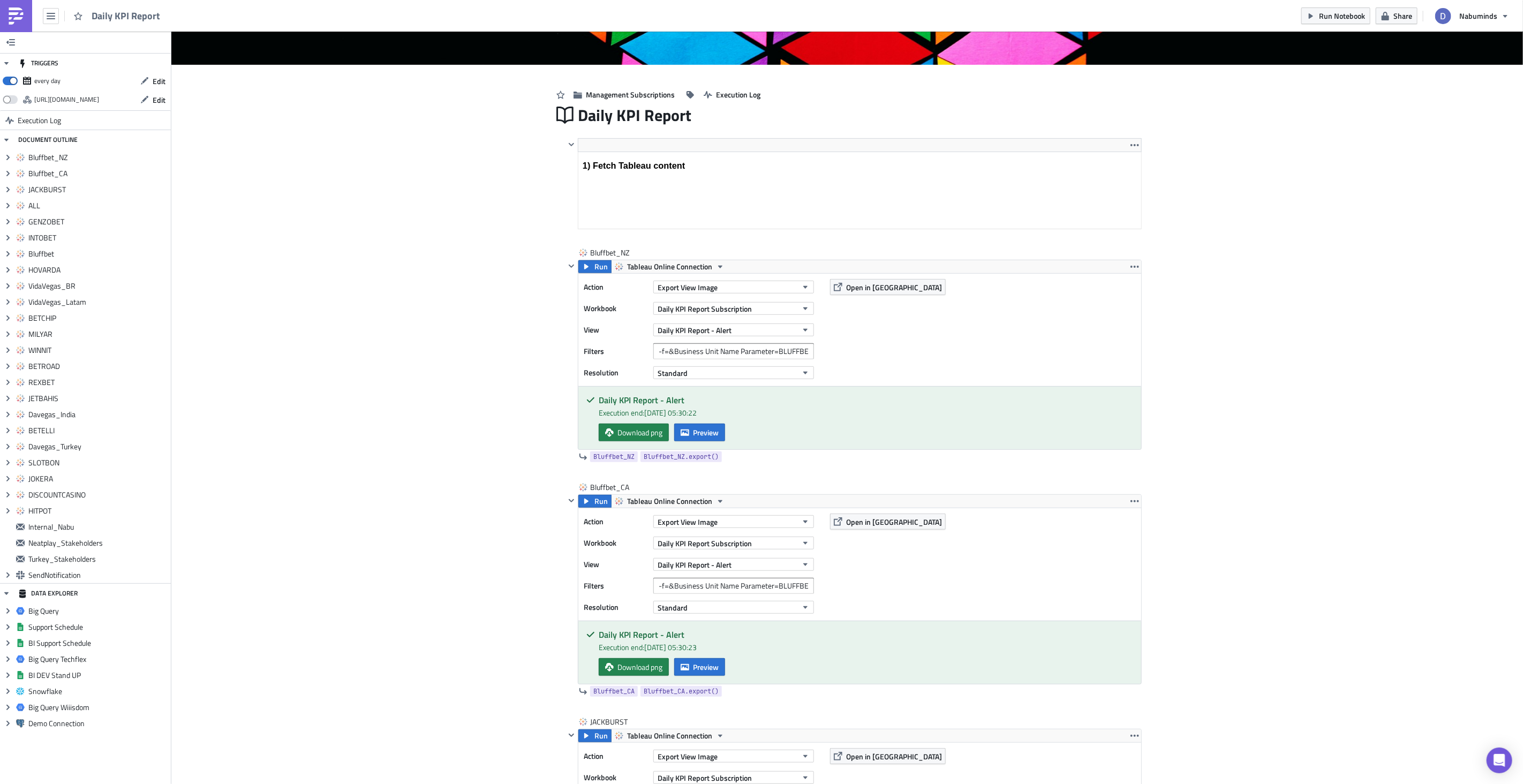
scroll to position [78, 0]
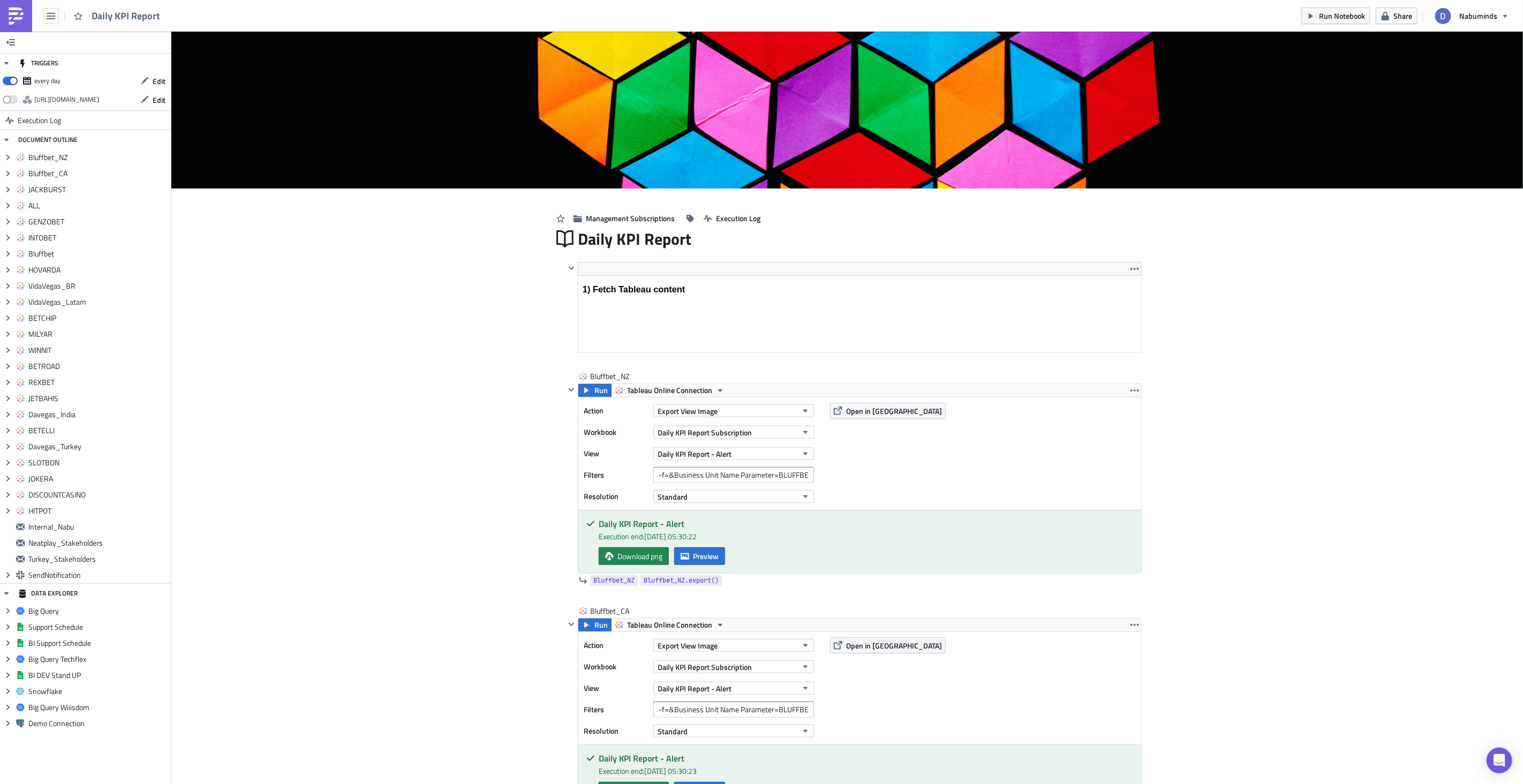
drag, startPoint x: 17, startPoint y: 15, endPoint x: 27, endPoint y: 23, distance: 12.8
click at [17, 15] on img at bounding box center [16, 16] width 17 height 17
